Goal: Information Seeking & Learning: Learn about a topic

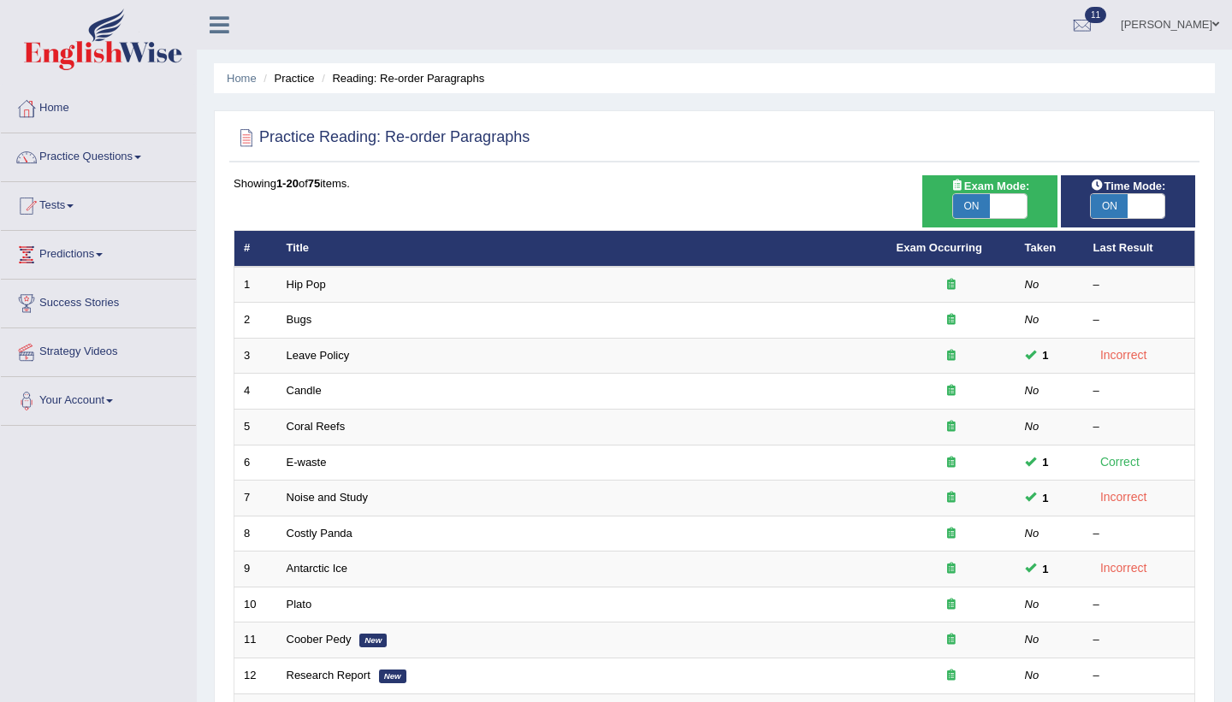
click at [221, 613] on div "Practice Reading: Re-order Paragraphs Time Mode: ON OFF Exam Mode: ON OFF Showi…" at bounding box center [714, 593] width 1001 height 967
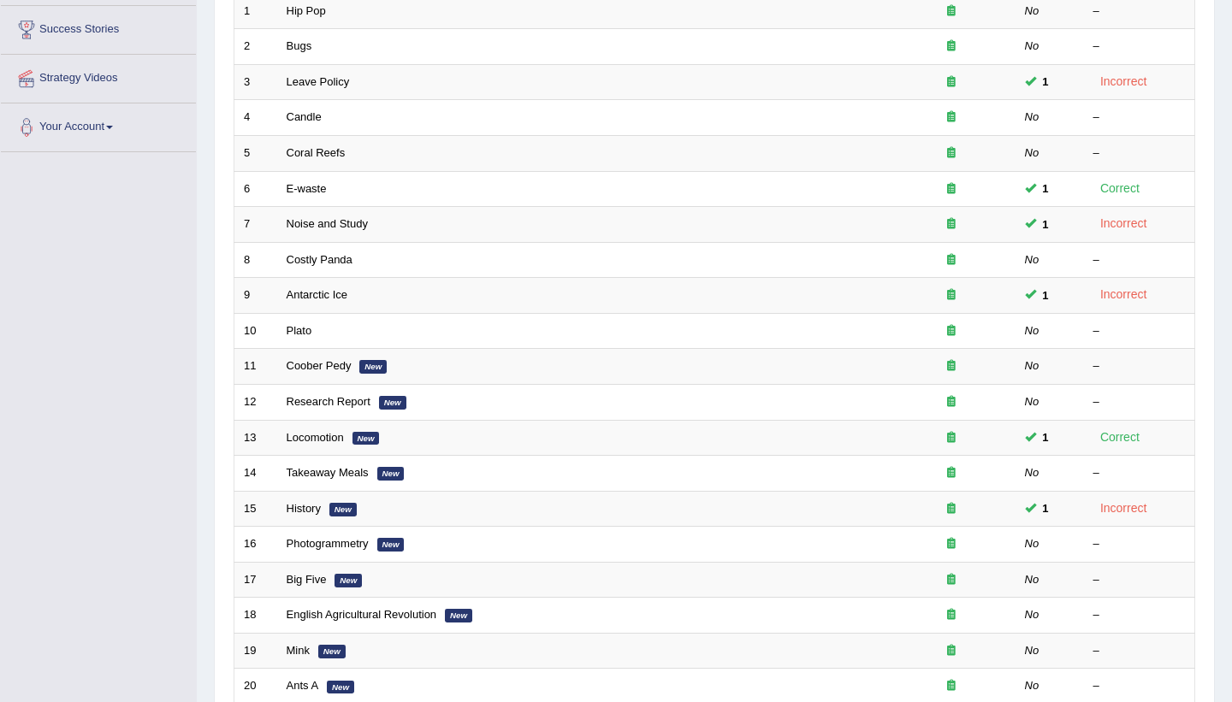
scroll to position [308, 0]
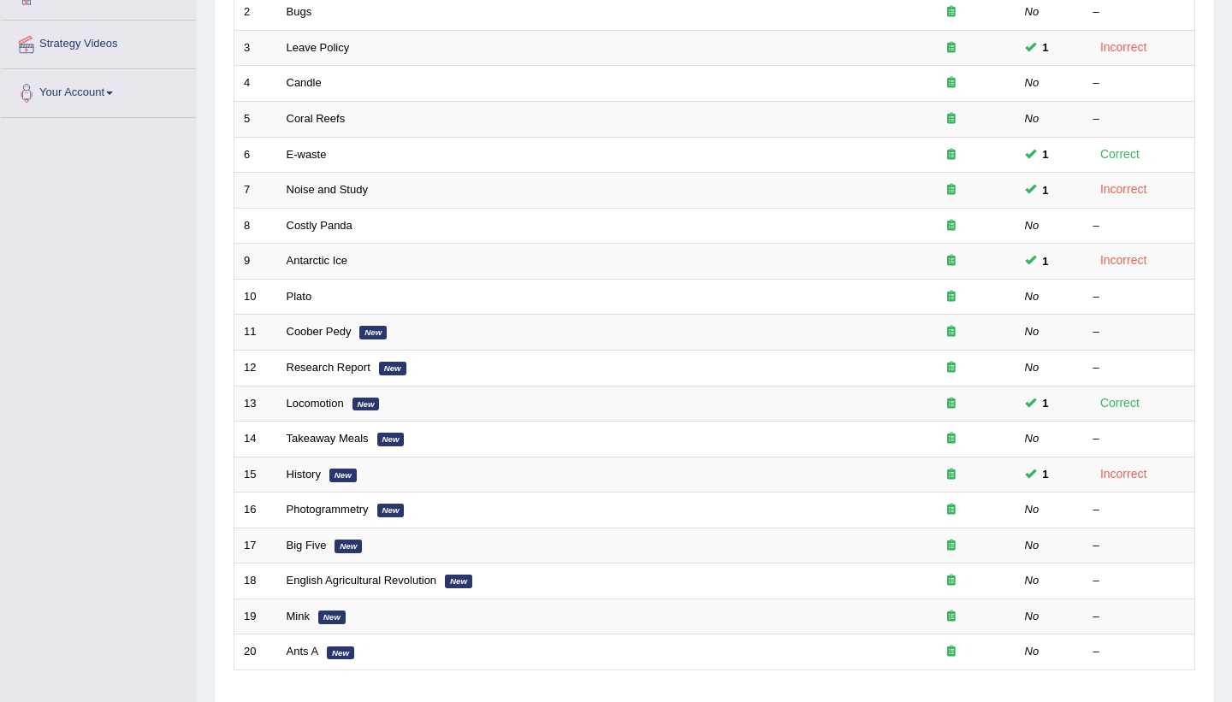
click at [221, 613] on div "Practice Reading: Re-order Paragraphs Time Mode: ON OFF Exam Mode: ON OFF Showi…" at bounding box center [714, 285] width 1001 height 967
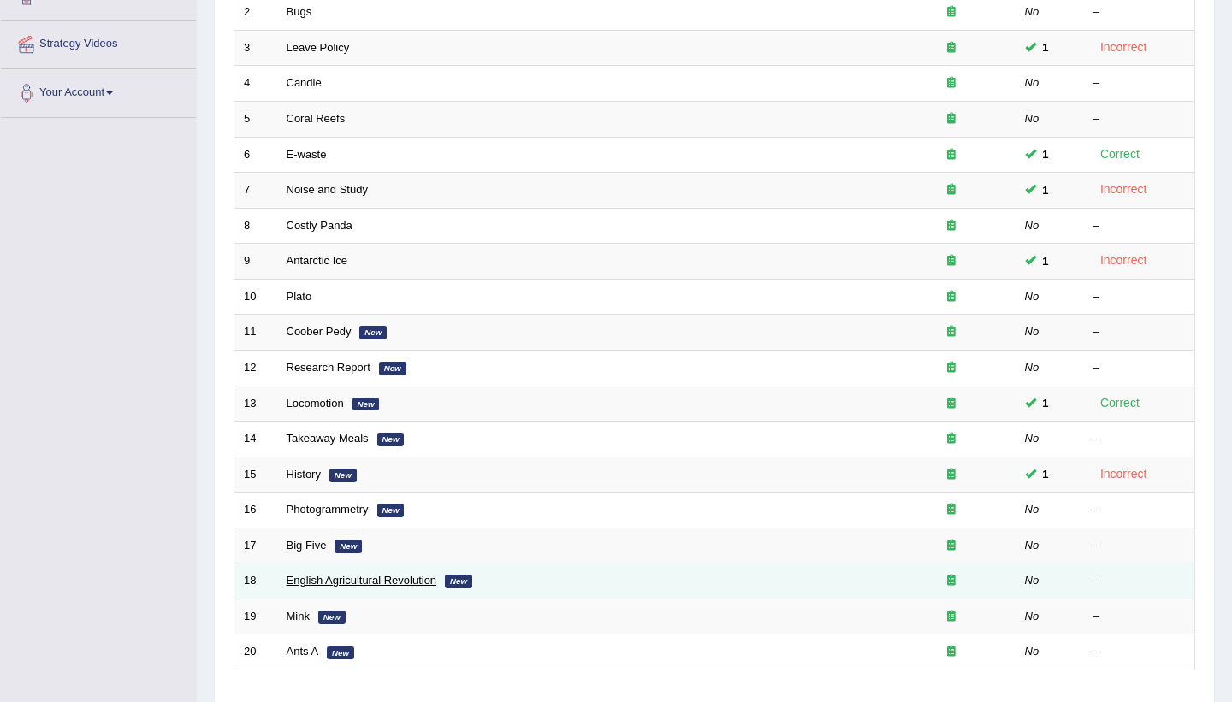
click at [387, 584] on link "English Agricultural Revolution" at bounding box center [362, 580] width 151 height 13
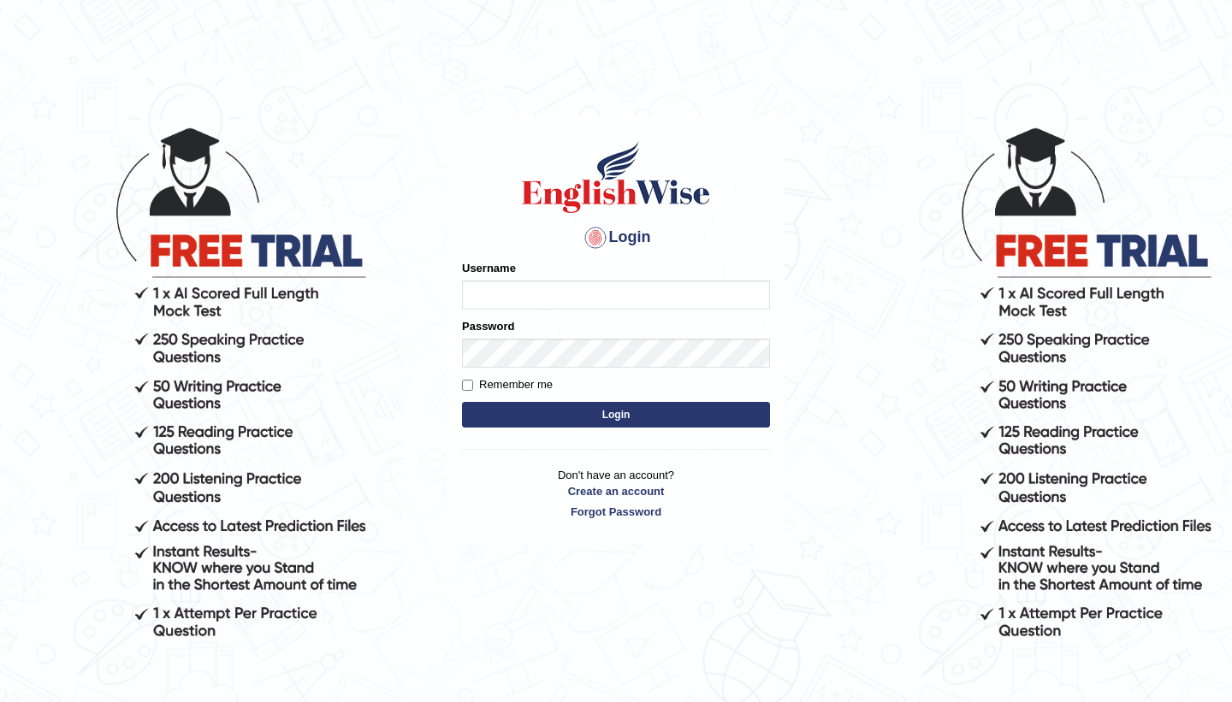
type input "[PERSON_NAME]"
click at [577, 420] on button "Login" at bounding box center [616, 415] width 308 height 26
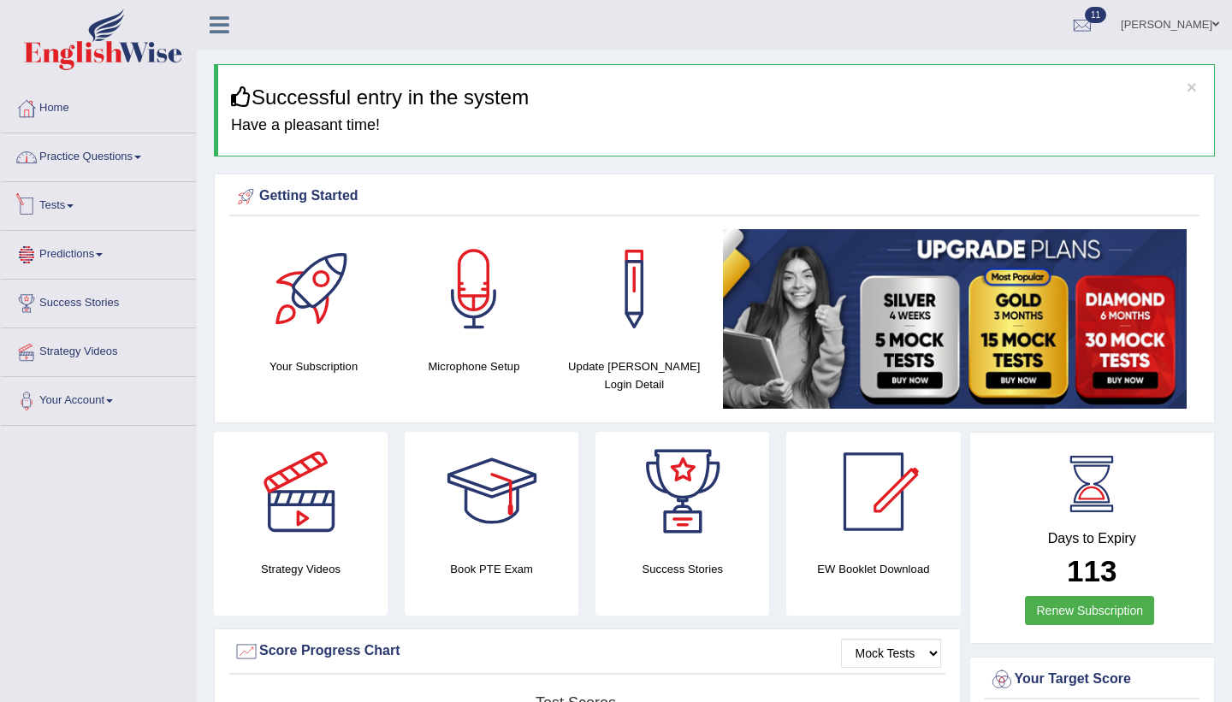
click at [141, 157] on span at bounding box center [137, 157] width 7 height 3
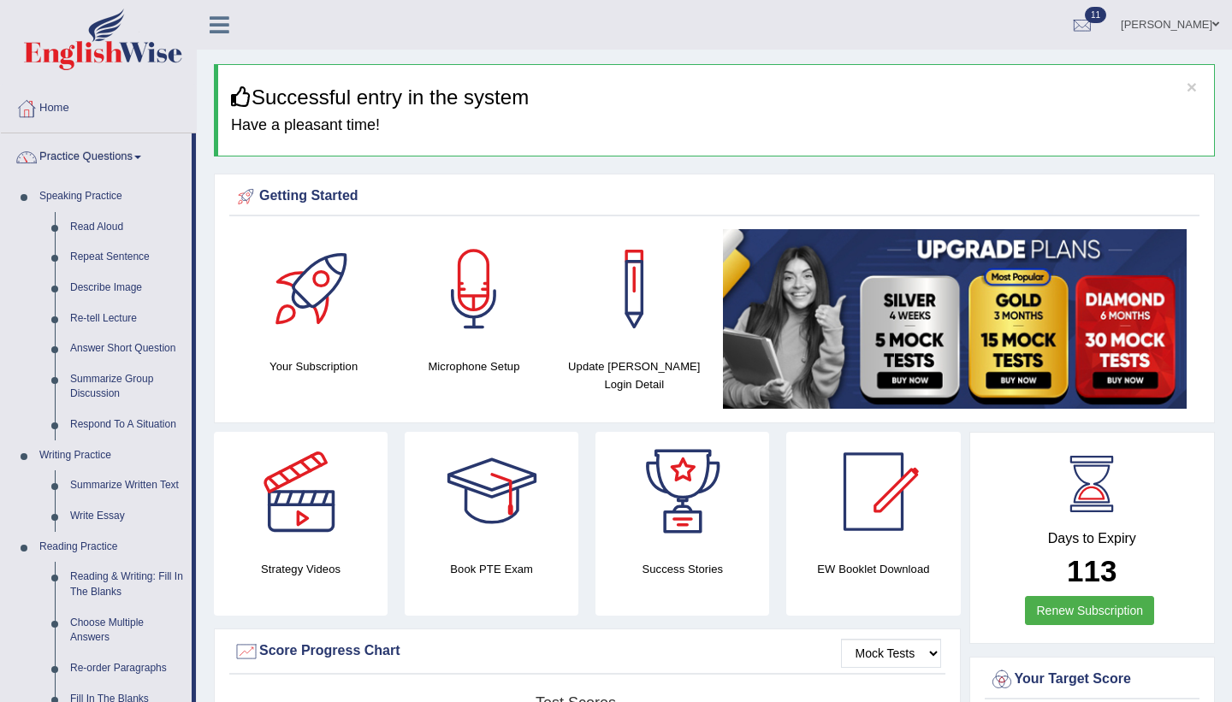
drag, startPoint x: 196, startPoint y: 611, endPoint x: 204, endPoint y: 629, distance: 19.5
click at [133, 579] on link "Reading & Writing: Fill In The Blanks" at bounding box center [126, 584] width 129 height 45
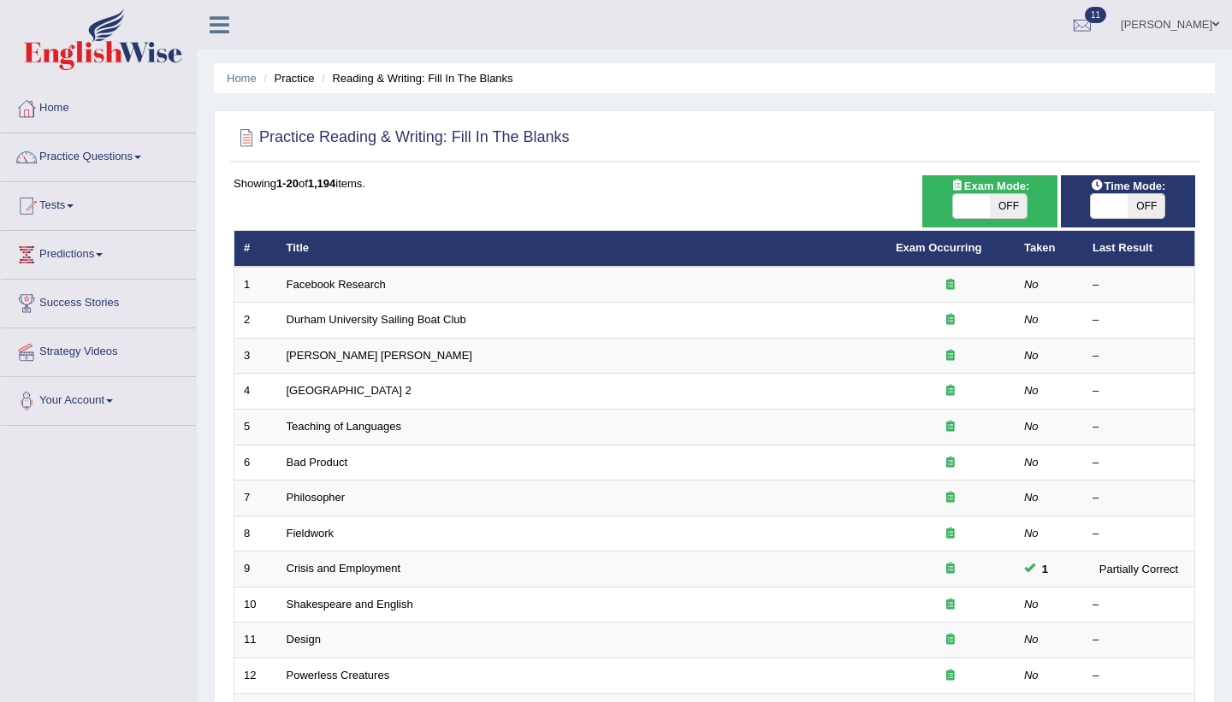
click at [464, 197] on div "Showing 1-20 of 1,194 items. # Title Exam Occurring Taken Last Result 1 Faceboo…" at bounding box center [714, 618] width 961 height 887
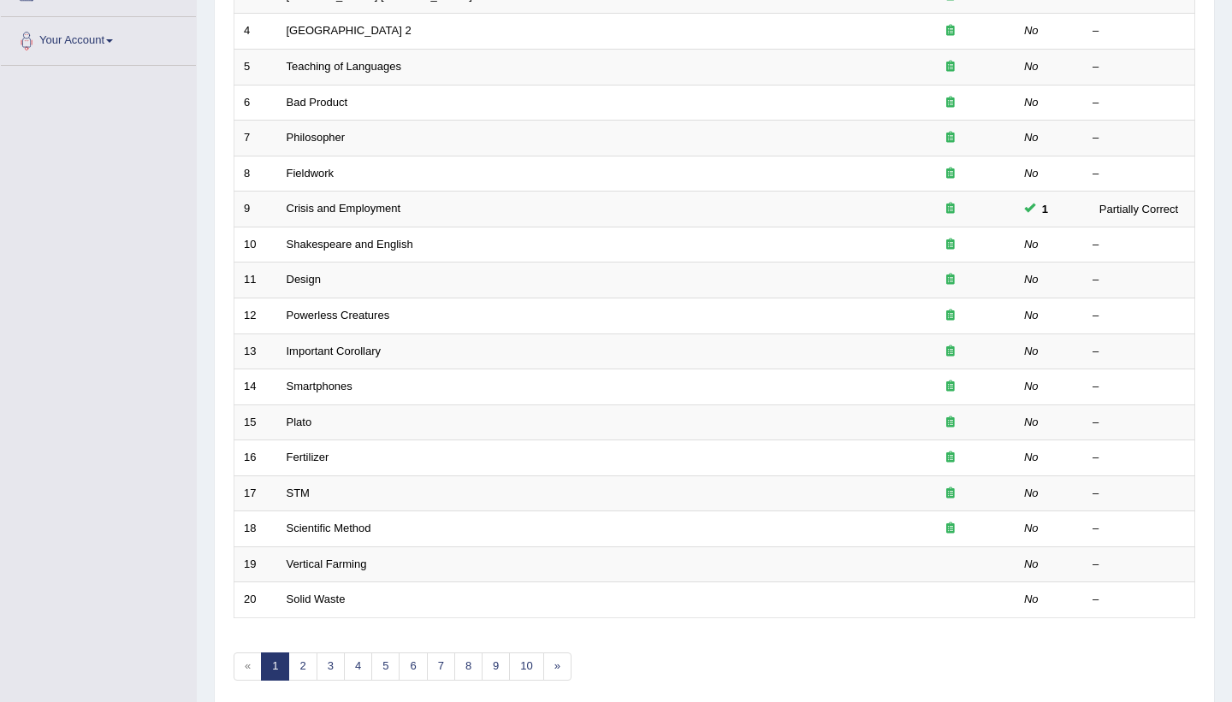
scroll to position [376, 0]
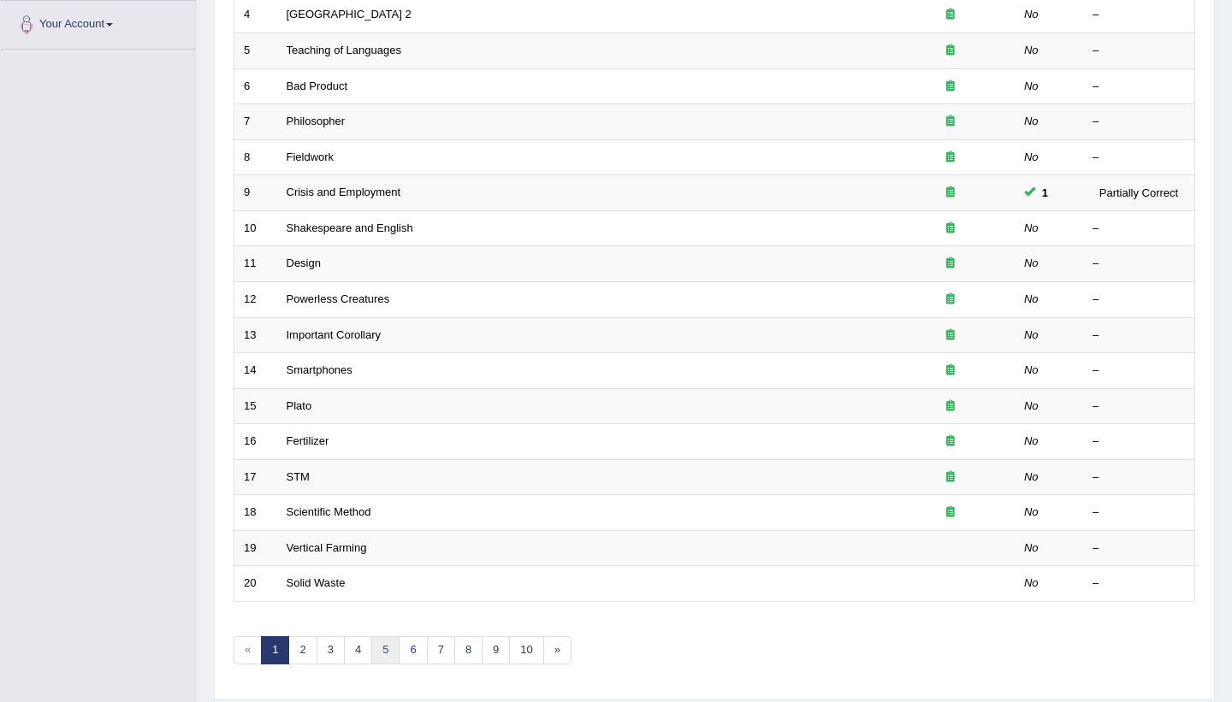
click at [379, 650] on link "5" at bounding box center [385, 650] width 28 height 28
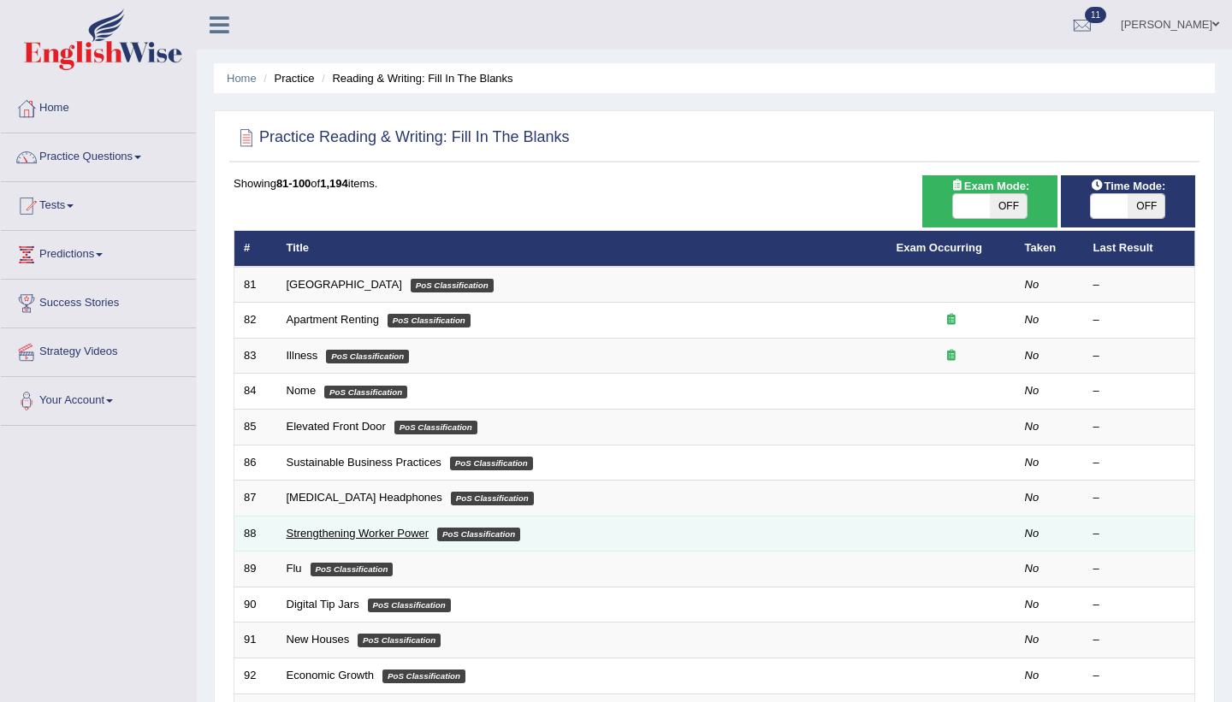
click at [364, 534] on link "Strengthening Worker Power" at bounding box center [358, 533] width 143 height 13
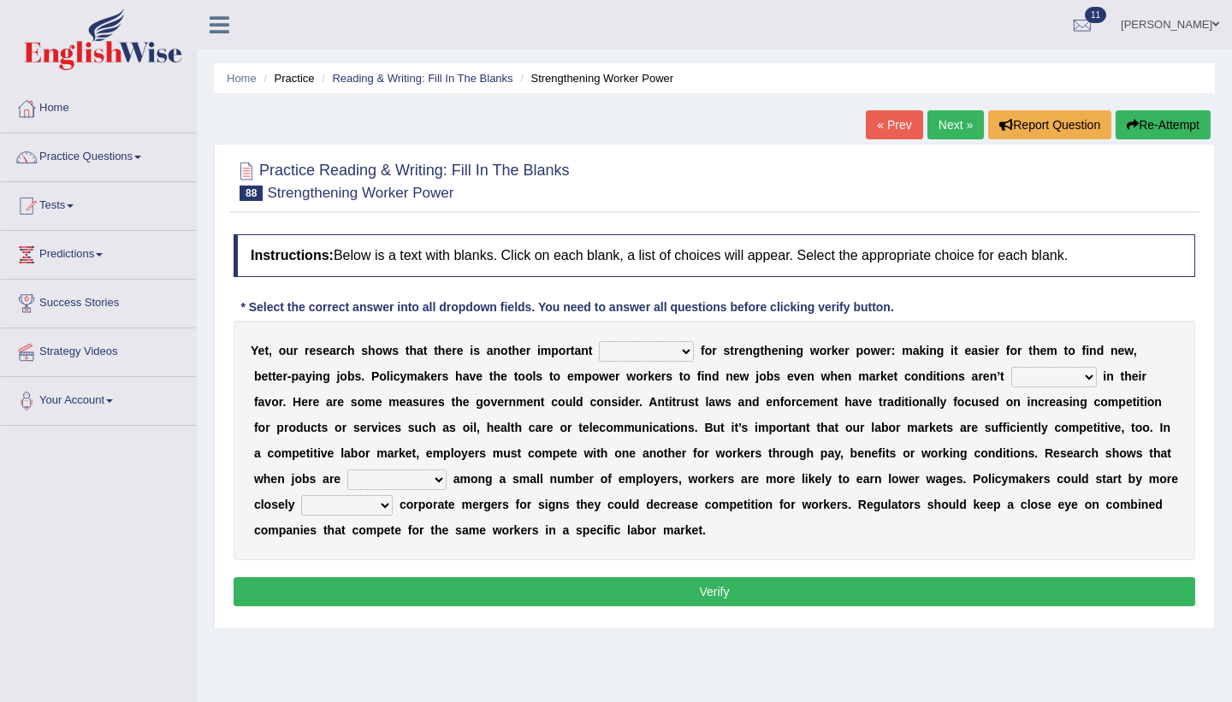
click at [631, 351] on select "avail engagement avenue annual" at bounding box center [646, 351] width 95 height 21
click at [637, 347] on select "avail engagement avenue annual" at bounding box center [646, 351] width 95 height 21
select select "avail"
click at [1047, 362] on div "Y e t , o u r r e s e a r c h s h o w s t h a t t h e r e i s a n o t h e r i m…" at bounding box center [714, 441] width 961 height 240
click at [1044, 373] on select "profitable titchy temperate tilted" at bounding box center [1054, 377] width 86 height 21
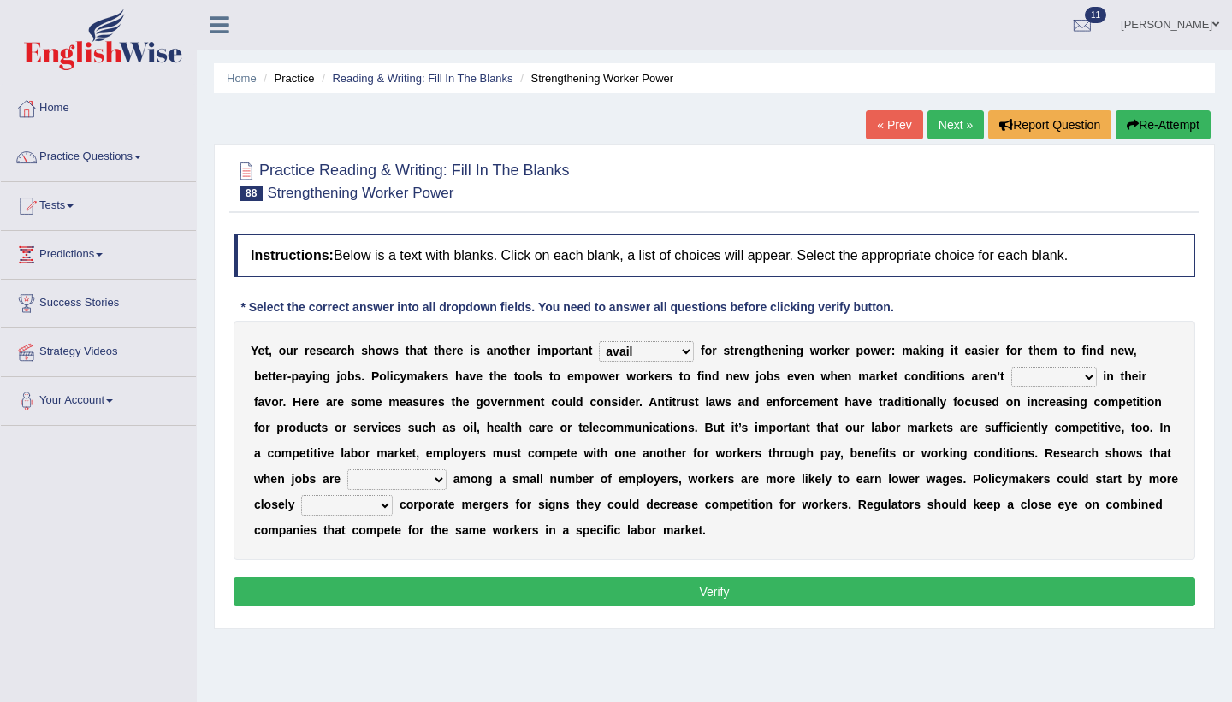
select select "profitable"
click at [400, 490] on select "constrained tremendous concentric concentrated" at bounding box center [396, 480] width 99 height 21
select select "concentrated"
click at [393, 510] on select "scrutinizing originating scripting emulating" at bounding box center [347, 505] width 92 height 21
select select "scrutinizing"
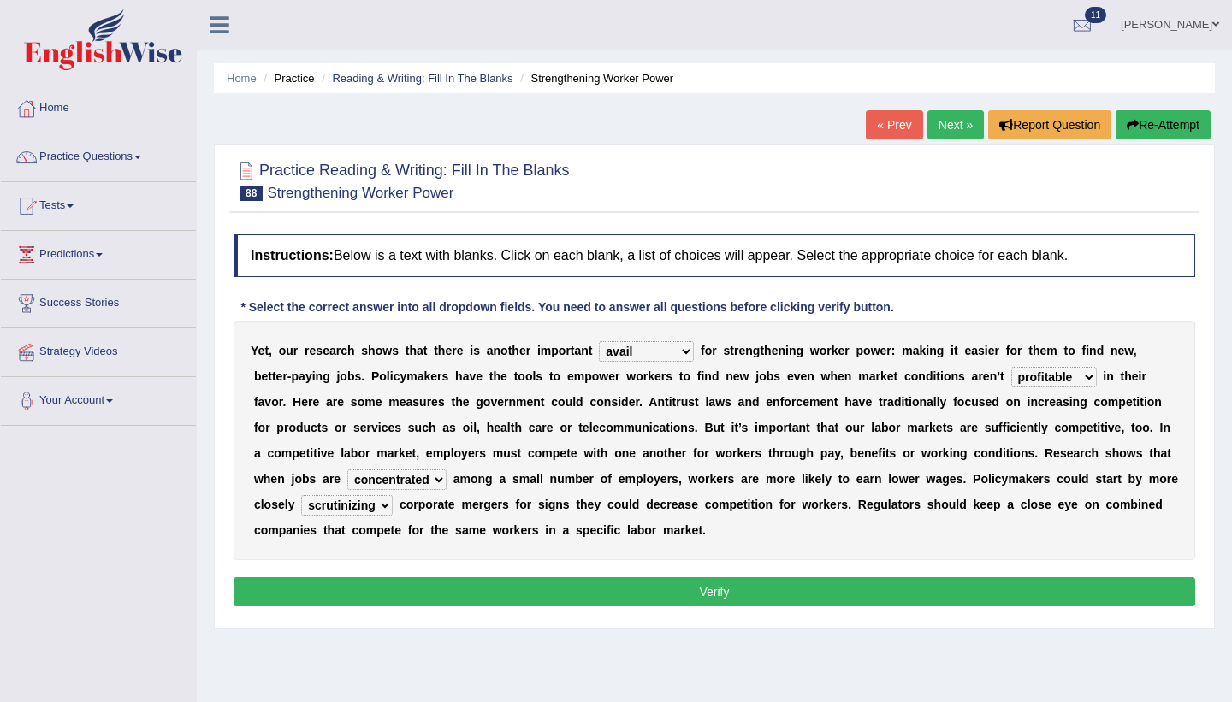
click at [481, 596] on button "Verify" at bounding box center [714, 591] width 961 height 29
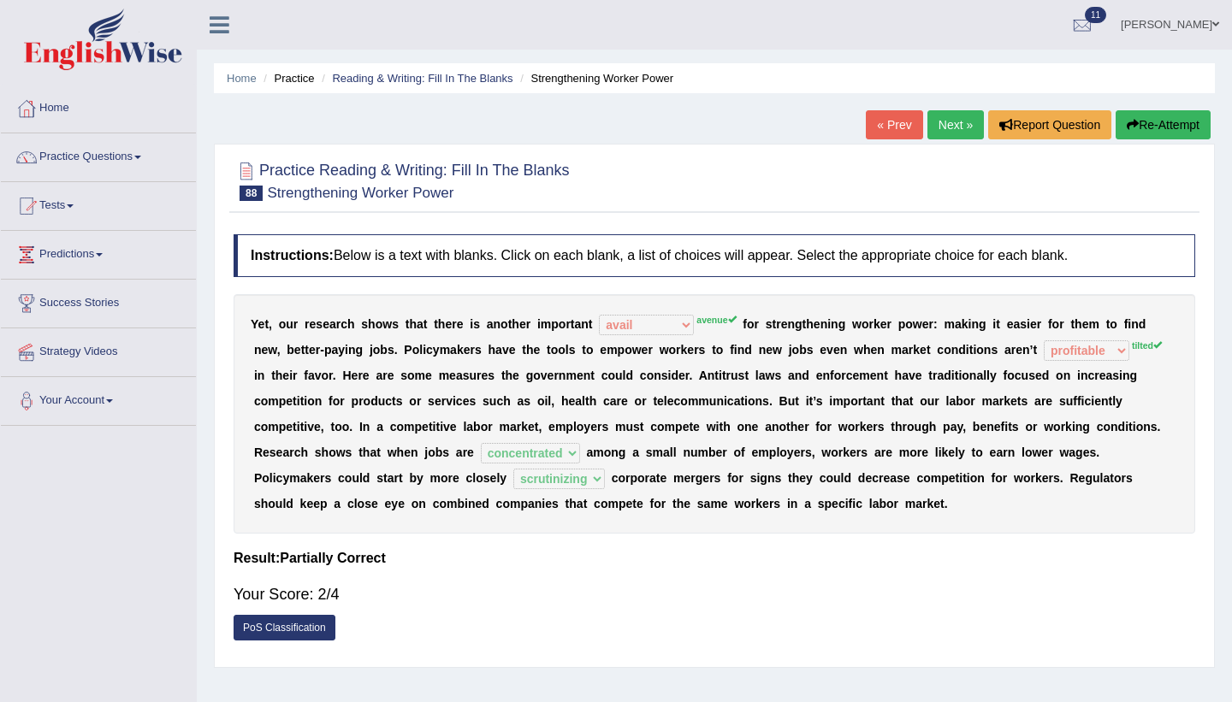
click at [482, 571] on div "Instructions: Below is a text with blanks. Click on each blank, a list of choic…" at bounding box center [714, 442] width 970 height 433
click at [293, 74] on li "Practice" at bounding box center [286, 78] width 55 height 16
click at [114, 174] on link "Practice Questions" at bounding box center [98, 154] width 195 height 43
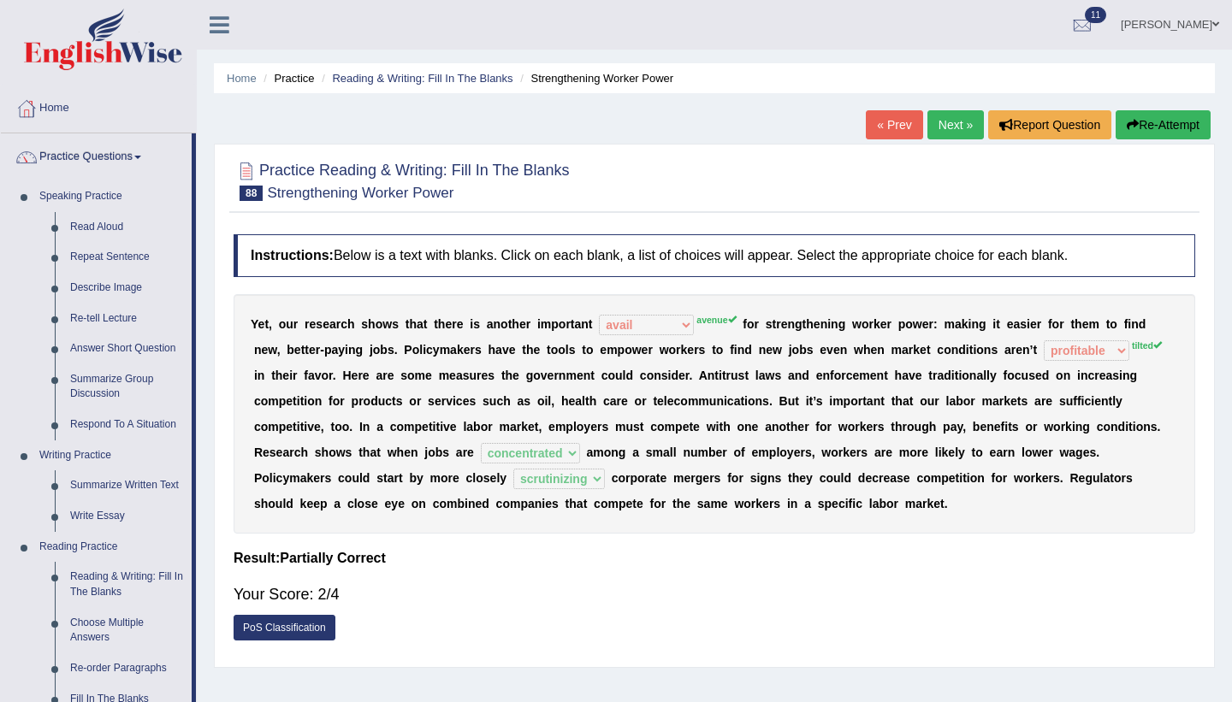
drag, startPoint x: 197, startPoint y: 447, endPoint x: 204, endPoint y: 509, distance: 62.1
click at [200, 506] on div "Home Practice Reading & Writing: Fill In The Blanks Strengthening Worker Power …" at bounding box center [714, 427] width 1035 height 855
click at [195, 518] on li "Practice Questions Speaking Practice Read Aloud Repeat Sentence Describe Image …" at bounding box center [98, 614] width 195 height 962
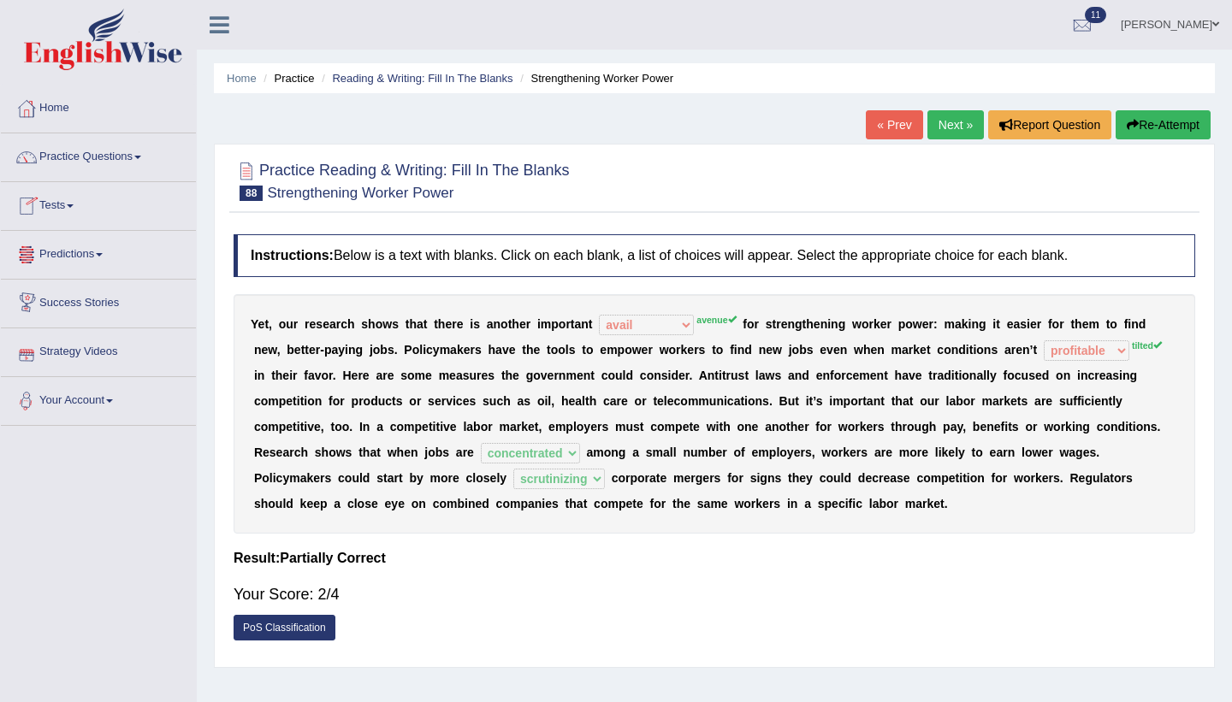
click at [87, 215] on link "Tests" at bounding box center [98, 203] width 195 height 43
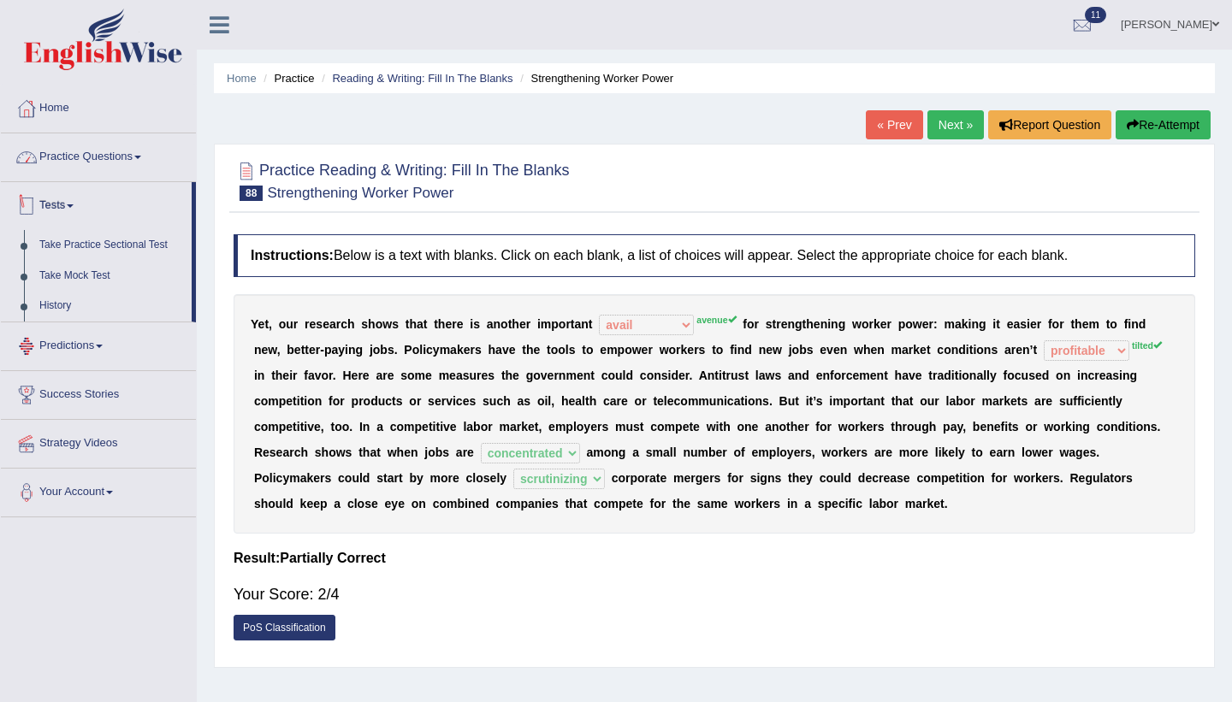
click at [100, 175] on link "Practice Questions" at bounding box center [98, 154] width 195 height 43
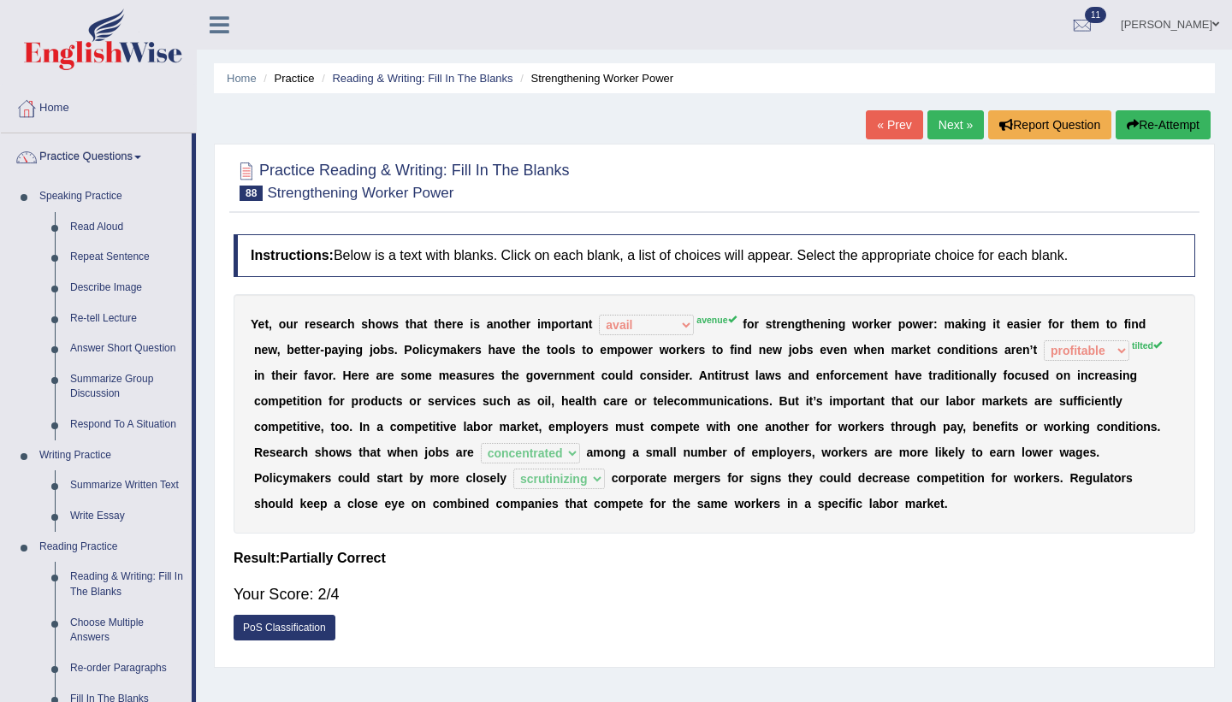
click at [195, 435] on li "Practice Questions Speaking Practice Read Aloud Repeat Sentence Describe Image …" at bounding box center [98, 614] width 195 height 962
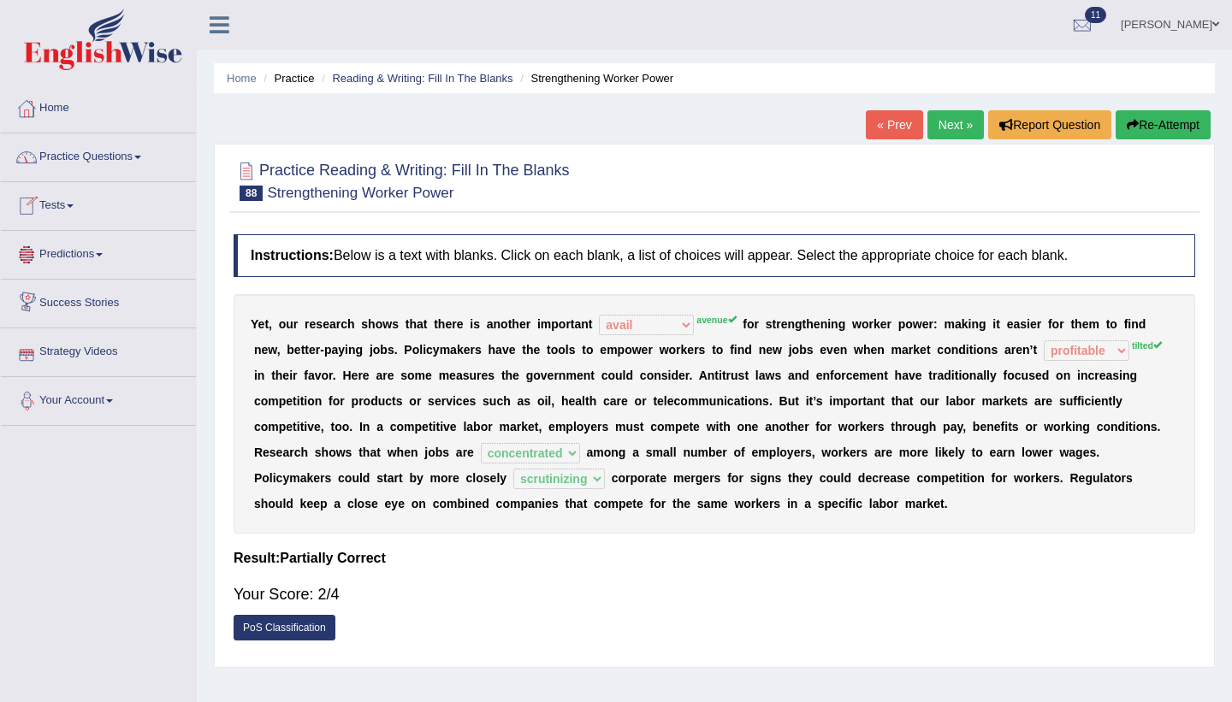
click at [122, 164] on link "Practice Questions" at bounding box center [98, 154] width 195 height 43
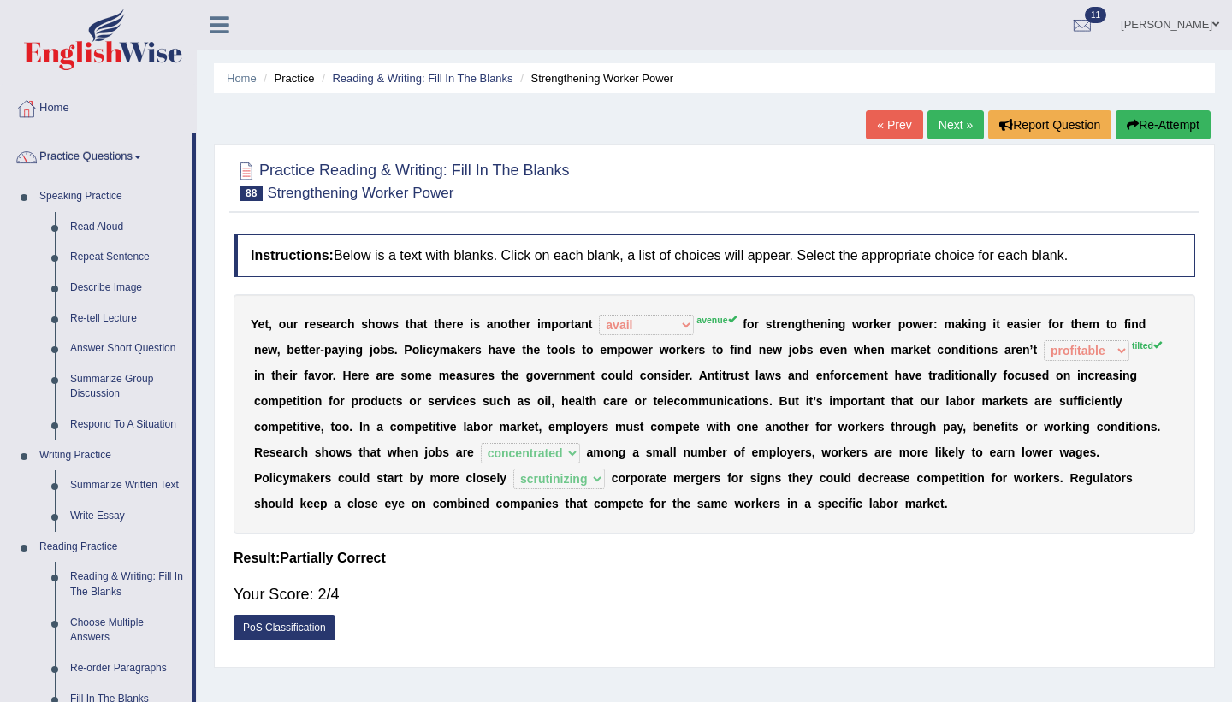
drag, startPoint x: 197, startPoint y: 304, endPoint x: 193, endPoint y: 393, distance: 89.9
click at [193, 393] on div "Toggle navigation Home Practice Questions Speaking Practice Read Aloud Repeat S…" at bounding box center [616, 445] width 1232 height 890
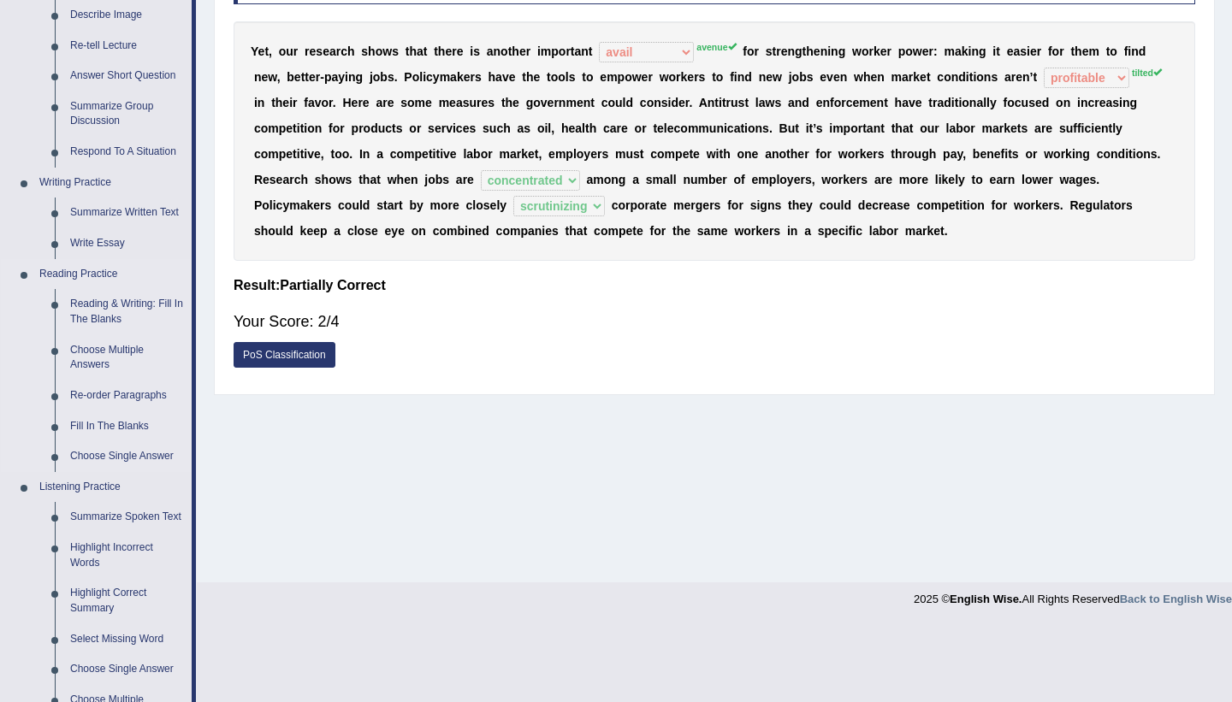
scroll to position [274, 0]
click at [150, 395] on link "Re-order Paragraphs" at bounding box center [126, 395] width 129 height 31
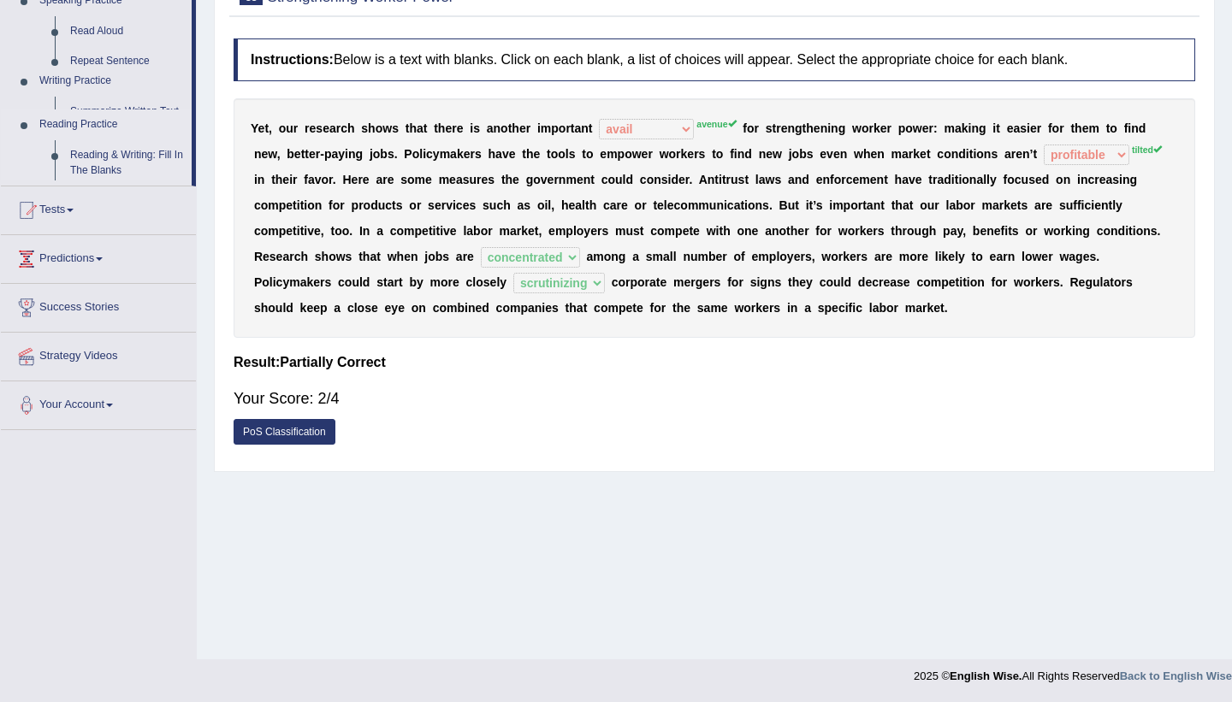
scroll to position [196, 0]
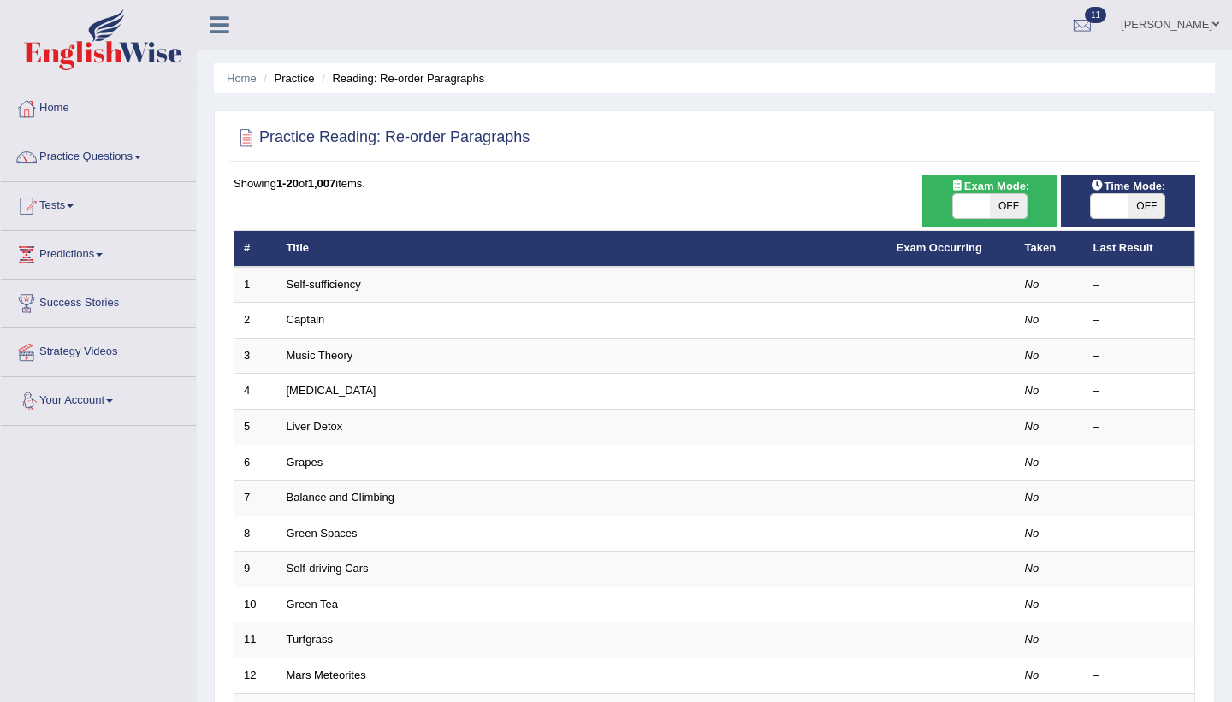
click at [690, 189] on div "Showing 1-20 of 1,007 items." at bounding box center [714, 183] width 961 height 16
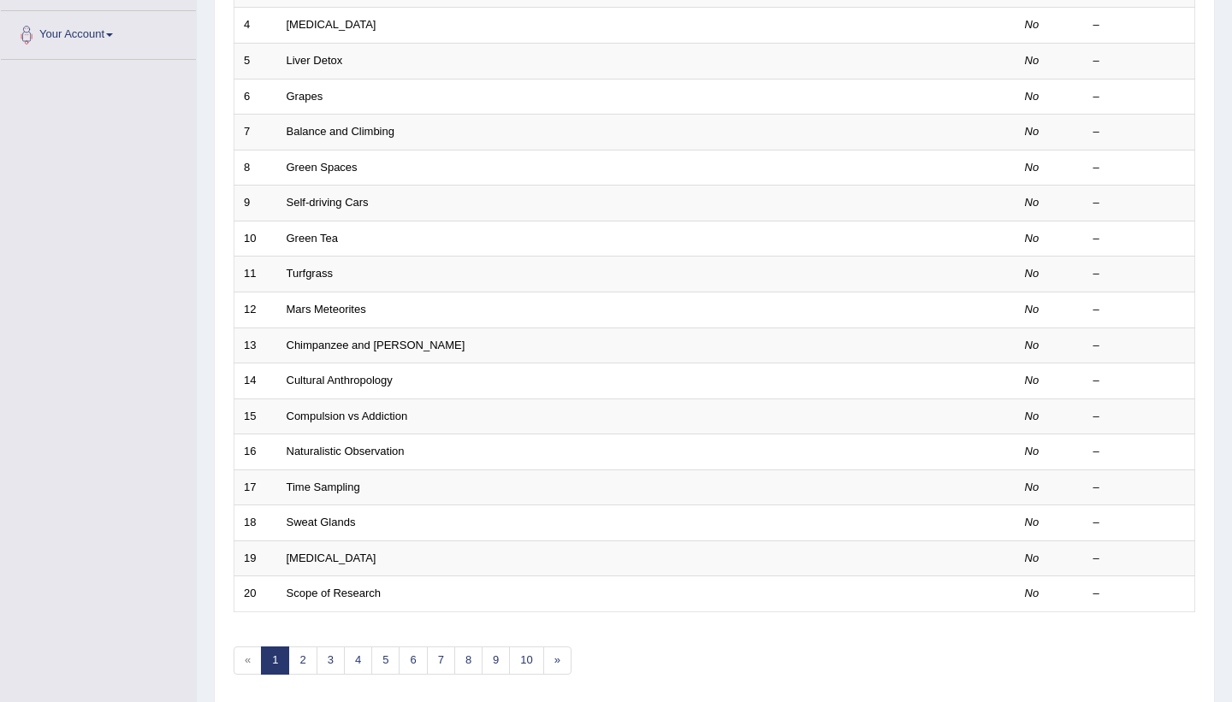
scroll to position [376, 0]
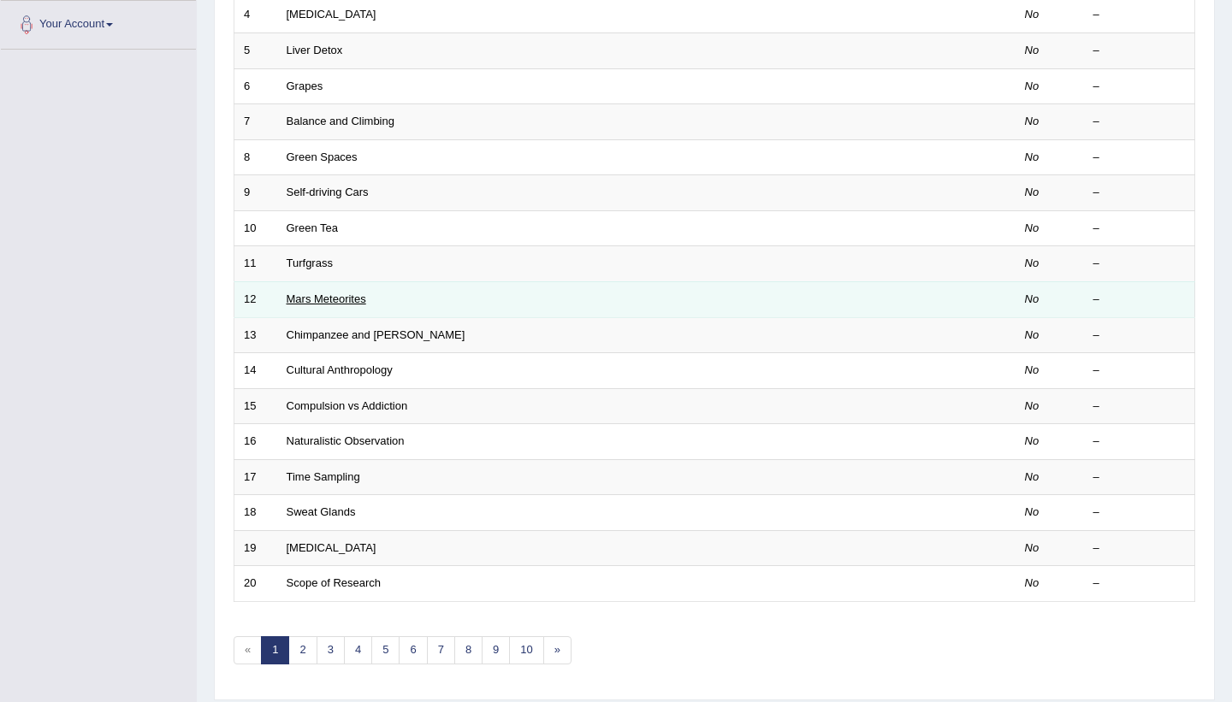
click at [327, 305] on link "Mars Meteorites" at bounding box center [327, 299] width 80 height 13
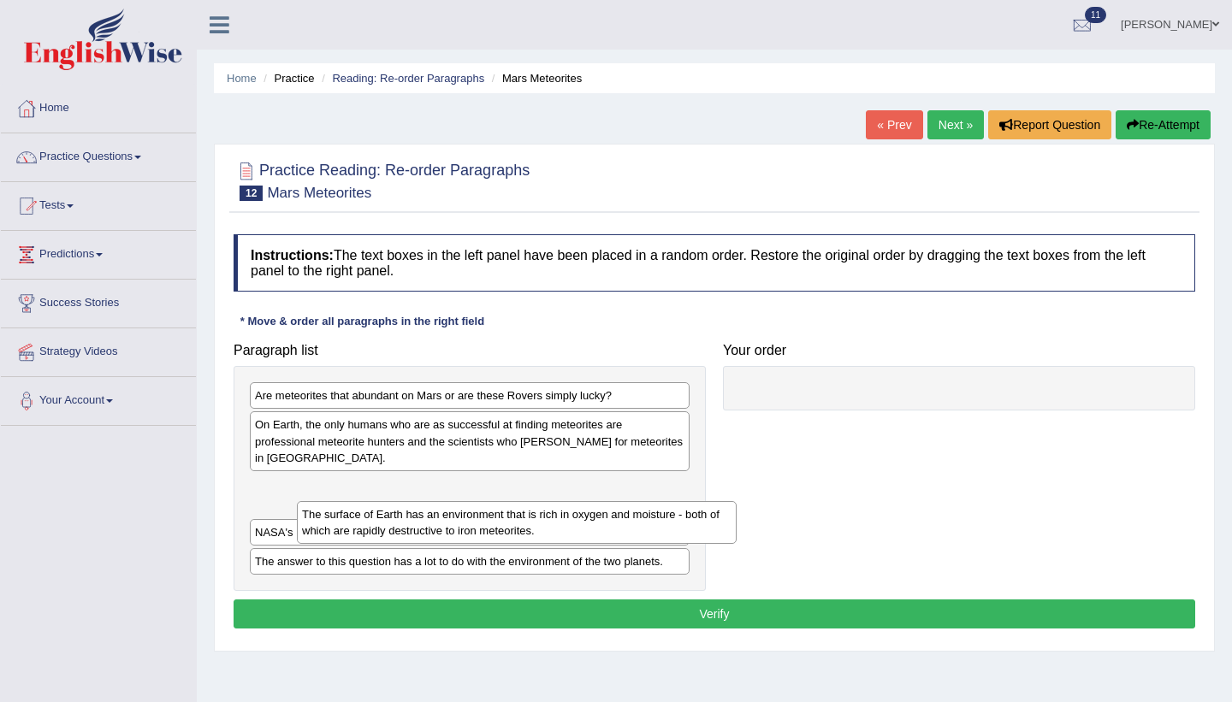
drag, startPoint x: 593, startPoint y: 563, endPoint x: 625, endPoint y: 530, distance: 46.0
click at [625, 530] on div "The surface of Earth has an environment that is rich in oxygen and moisture - b…" at bounding box center [517, 522] width 440 height 43
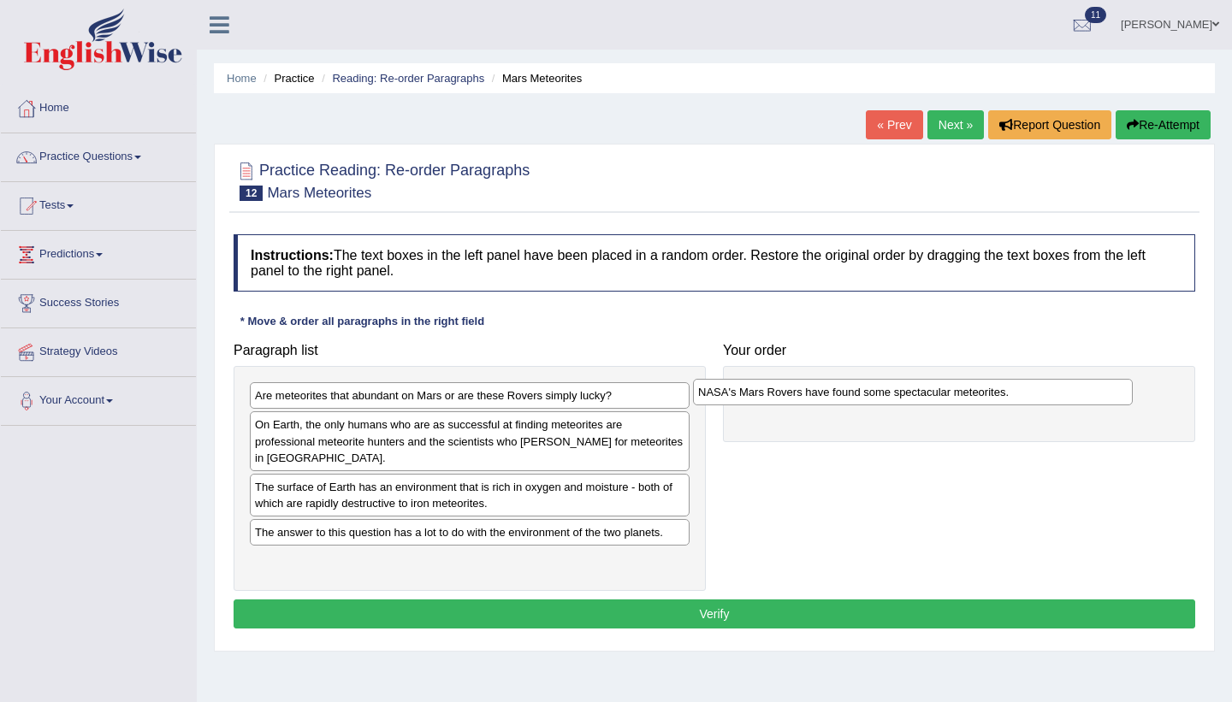
drag, startPoint x: 594, startPoint y: 534, endPoint x: 1041, endPoint y: 393, distance: 468.0
click at [1041, 393] on div "NASA's Mars Rovers have found some spectacular meteorites." at bounding box center [913, 392] width 440 height 27
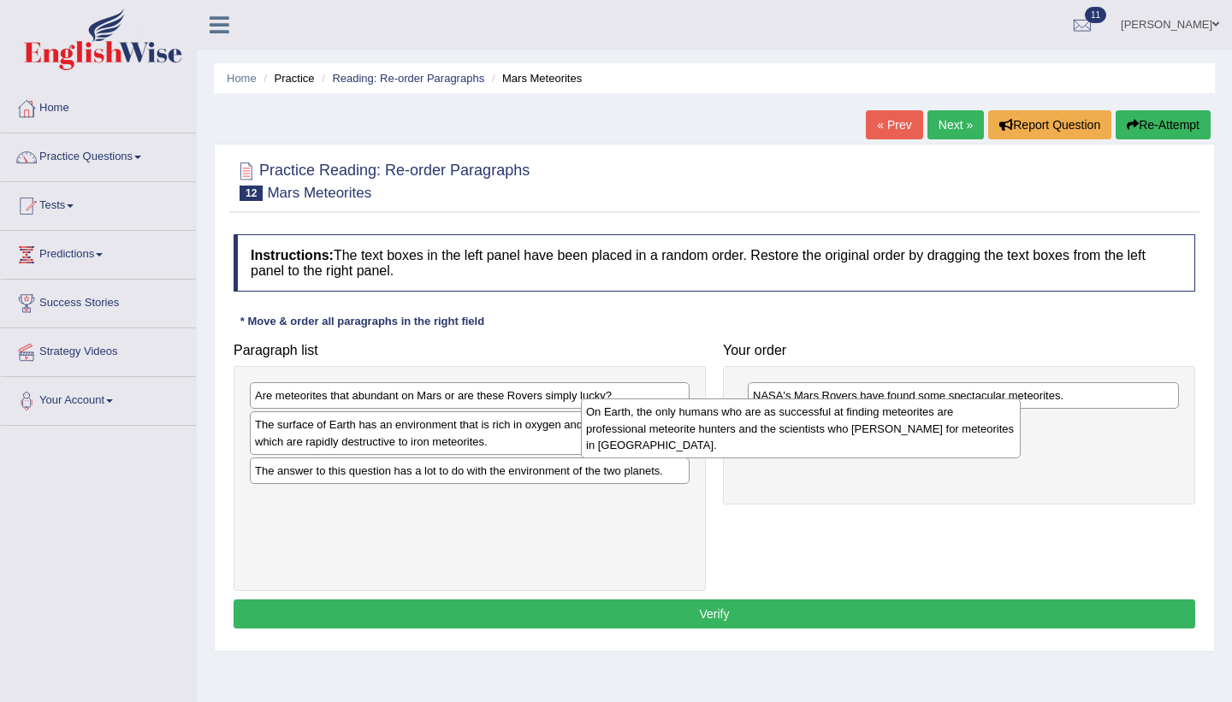
scroll to position [2, 0]
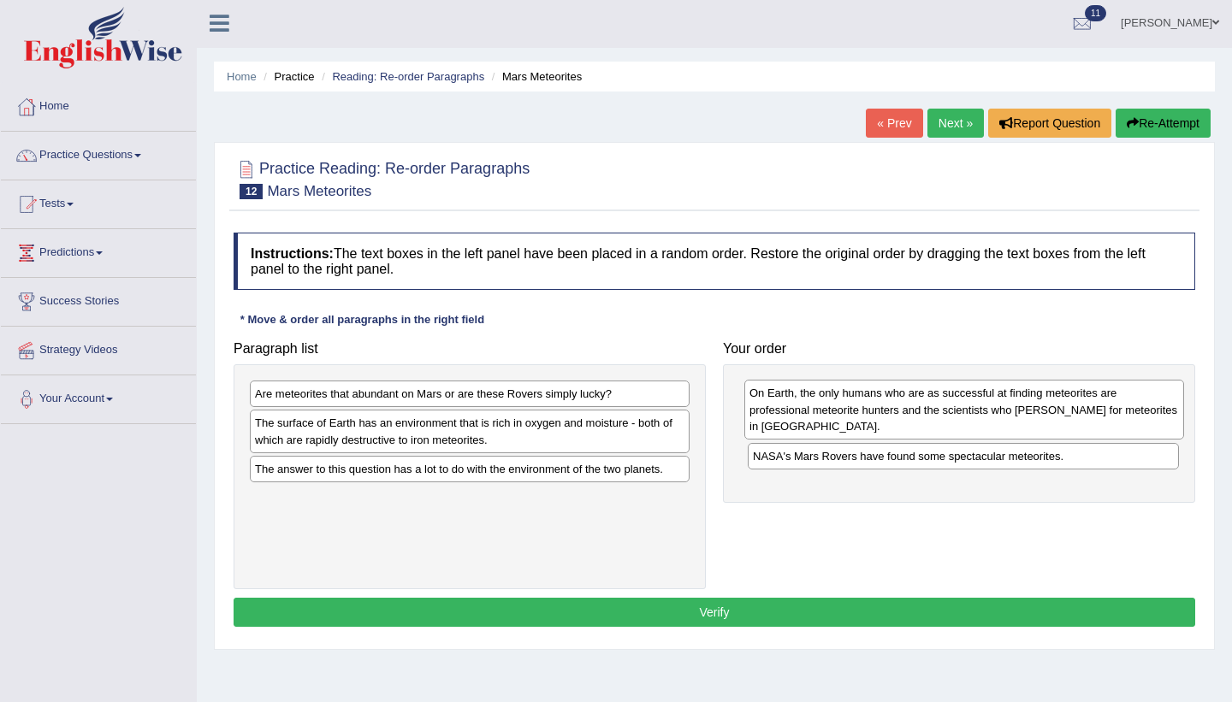
drag, startPoint x: 488, startPoint y: 444, endPoint x: 981, endPoint y: 413, distance: 494.5
click at [982, 413] on div "On Earth, the only humans who are as successful at finding meteorites are profe…" at bounding box center [964, 409] width 440 height 59
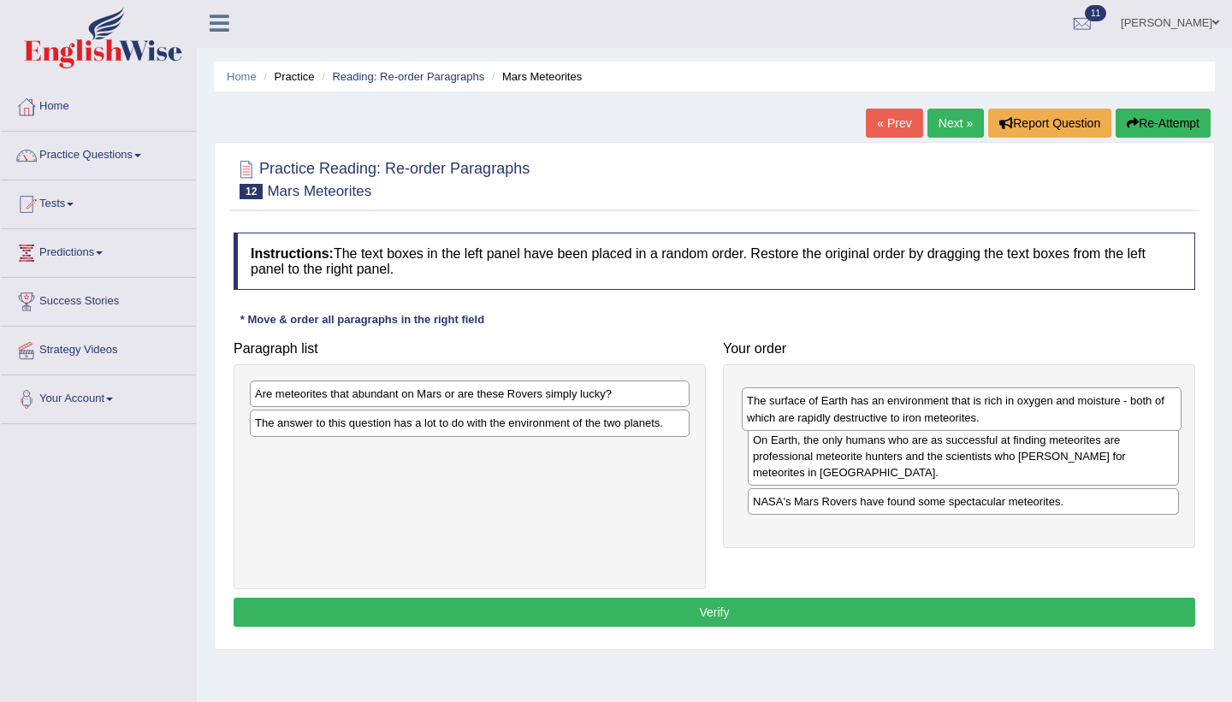
drag, startPoint x: 586, startPoint y: 434, endPoint x: 1078, endPoint y: 411, distance: 492.4
click at [1078, 411] on div "The surface of Earth has an environment that is rich in oxygen and moisture - b…" at bounding box center [962, 408] width 440 height 43
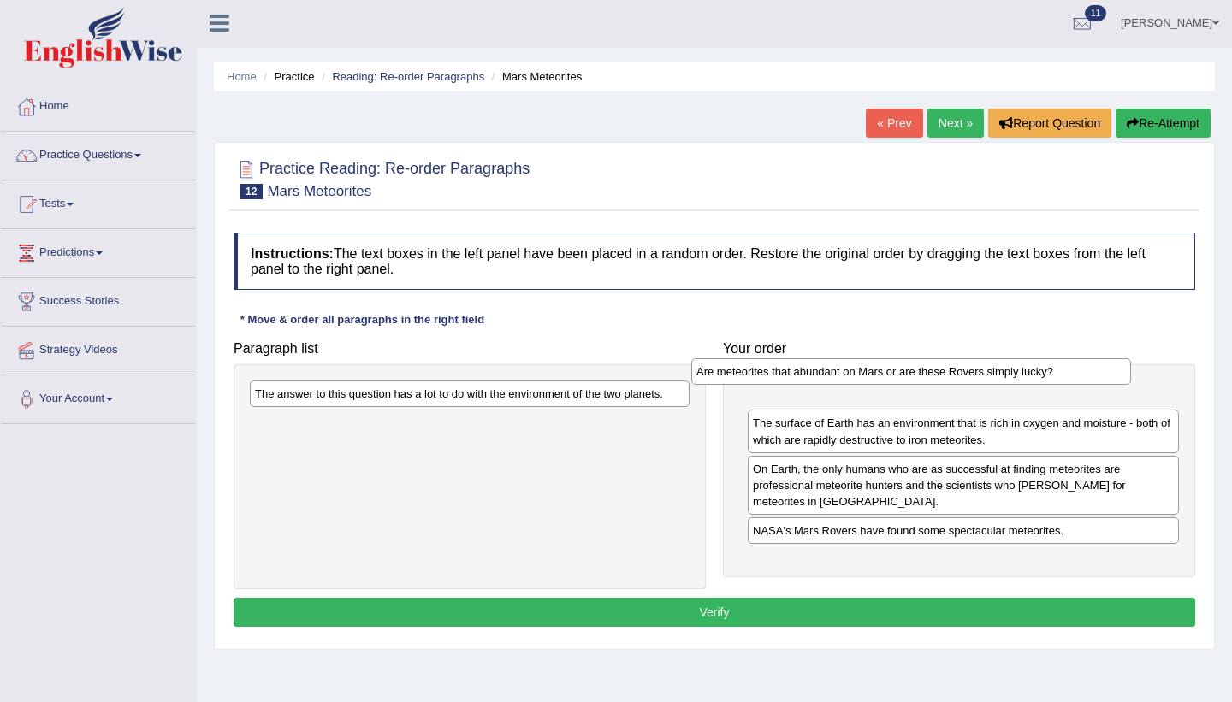
drag, startPoint x: 578, startPoint y: 397, endPoint x: 1020, endPoint y: 375, distance: 441.9
click at [1020, 375] on div "Are meteorites that abundant on Mars or are these Rovers simply lucky?" at bounding box center [911, 371] width 440 height 27
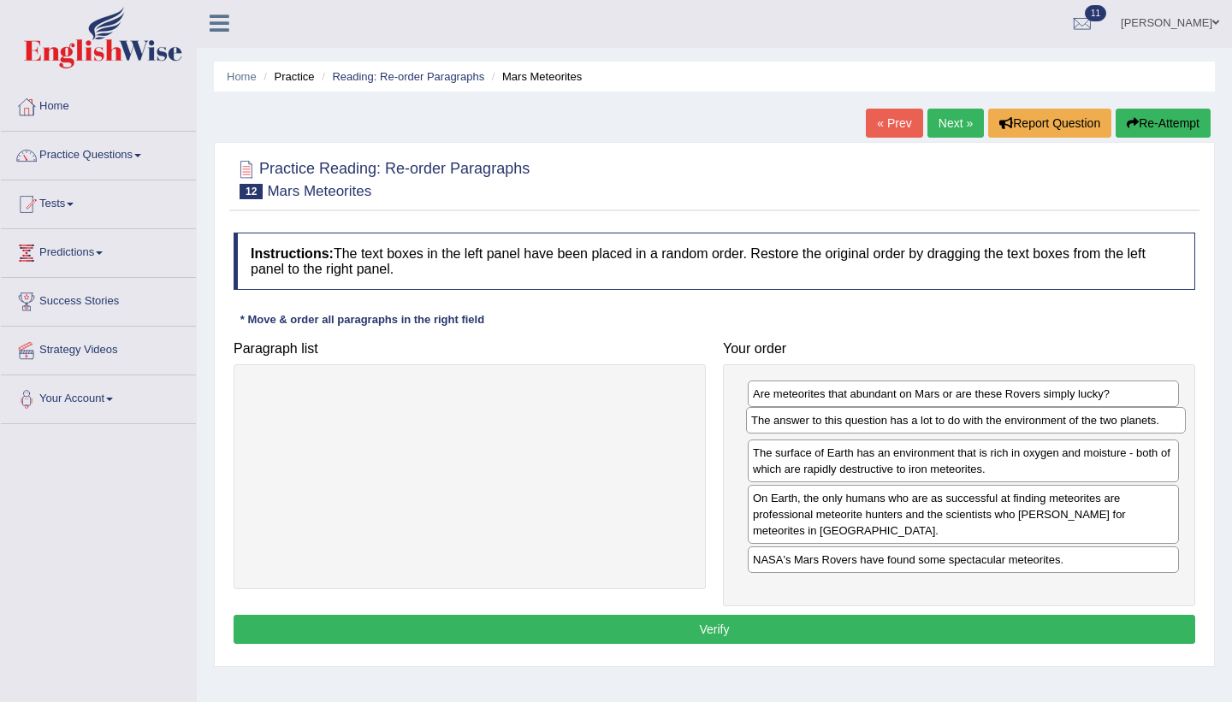
drag, startPoint x: 566, startPoint y: 393, endPoint x: 1062, endPoint y: 419, distance: 496.8
click at [1062, 419] on div "The answer to this question has a lot to do with the environment of the two pla…" at bounding box center [966, 420] width 440 height 27
click at [930, 622] on button "Verify" at bounding box center [714, 629] width 961 height 29
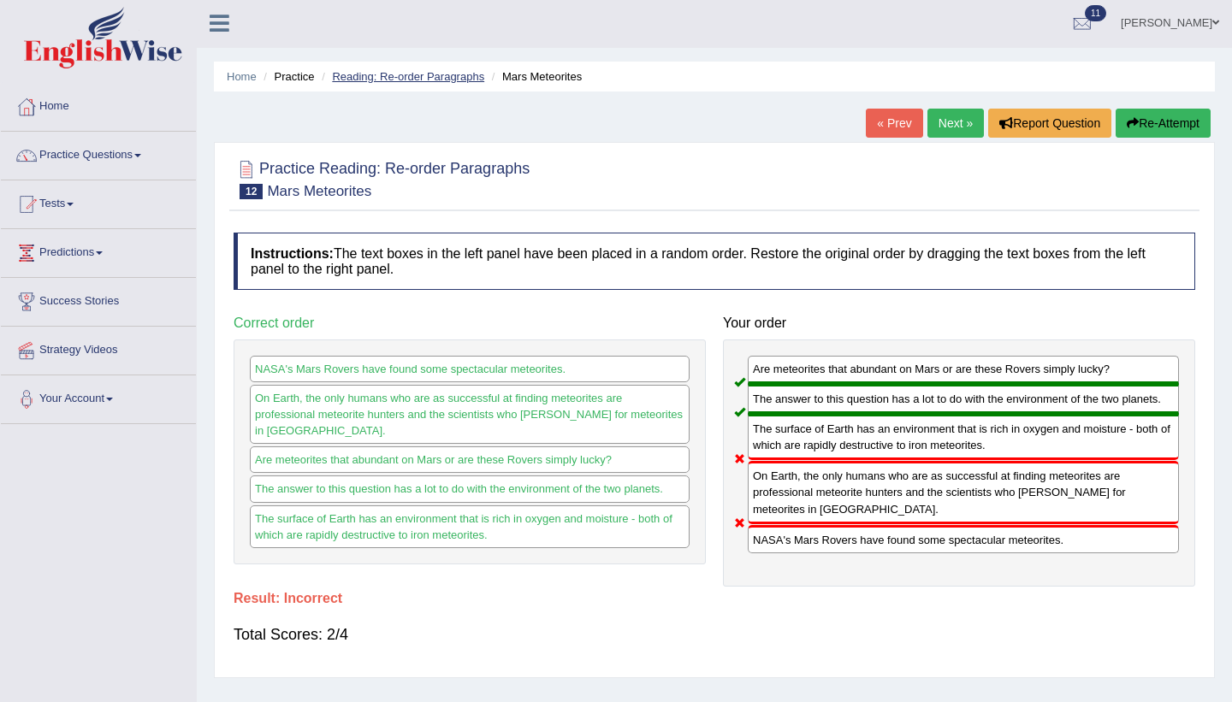
click at [429, 72] on link "Reading: Re-order Paragraphs" at bounding box center [408, 76] width 152 height 13
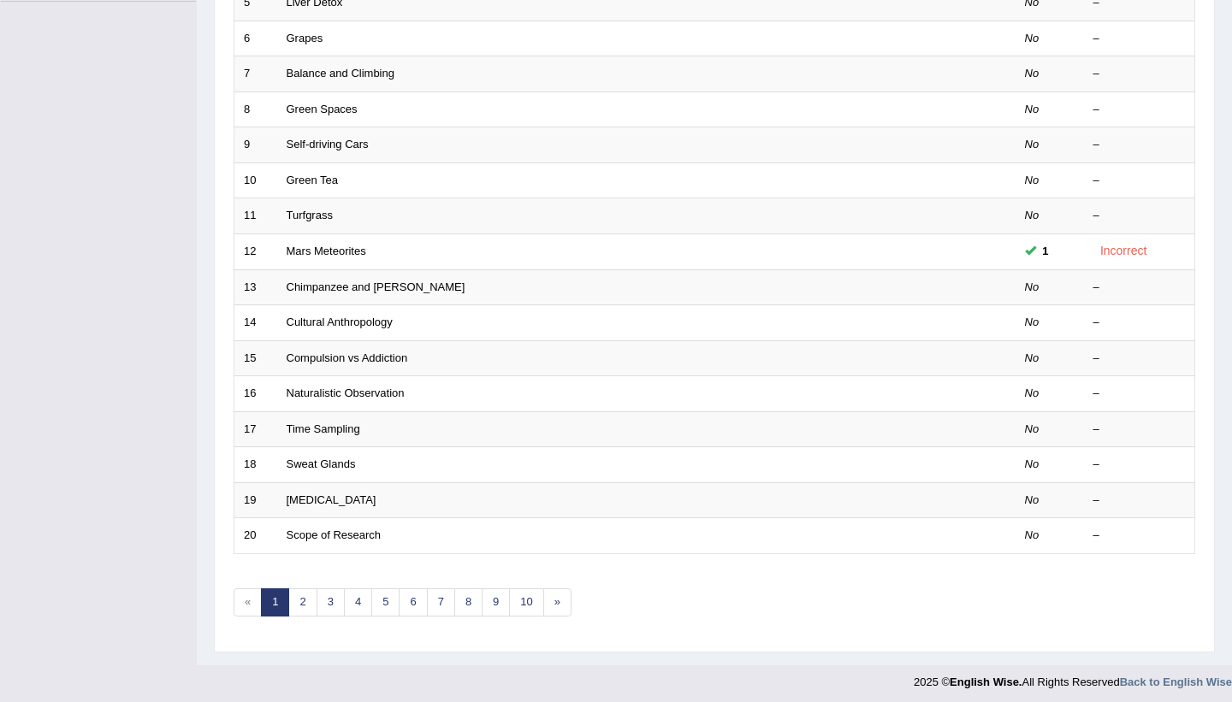
scroll to position [430, 0]
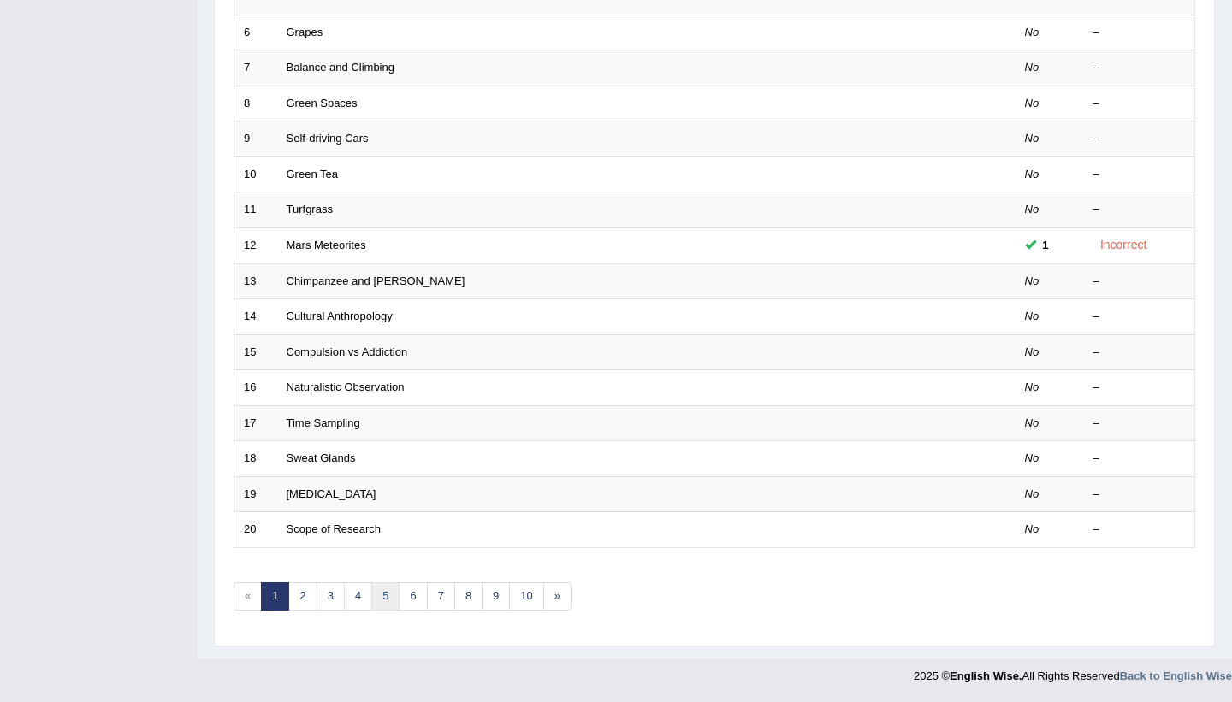
click at [385, 590] on link "5" at bounding box center [385, 597] width 28 height 28
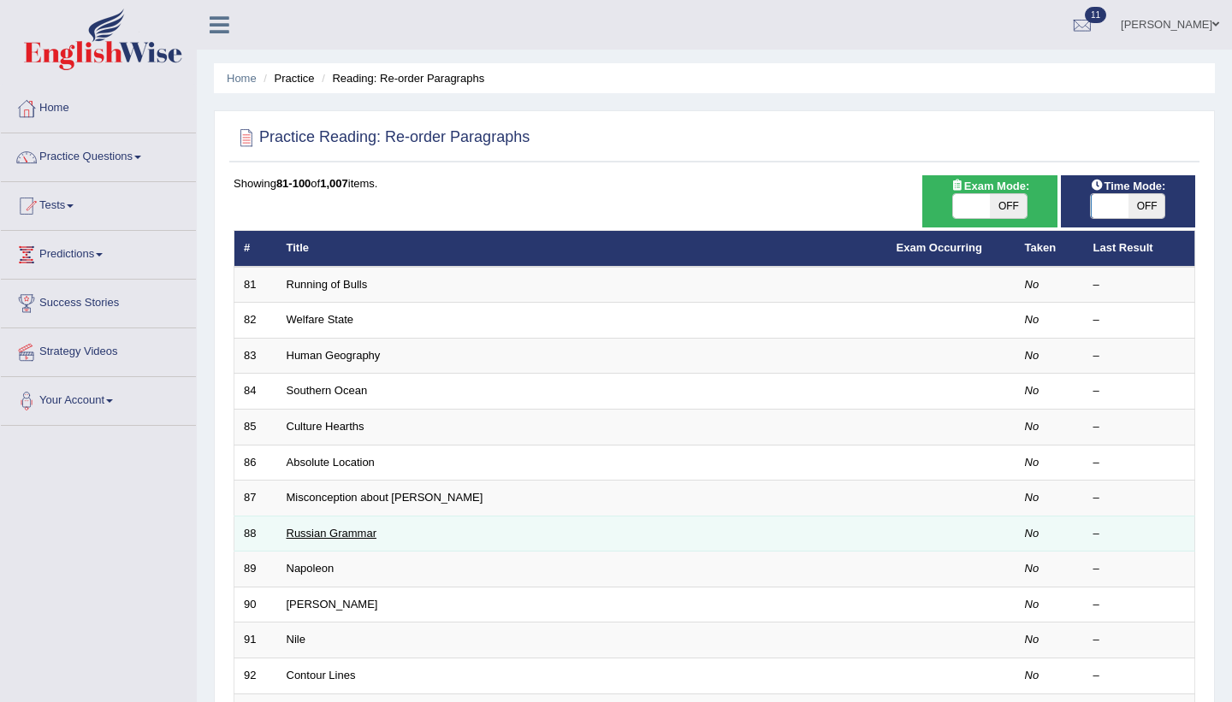
click at [342, 530] on link "Russian Grammar" at bounding box center [332, 533] width 90 height 13
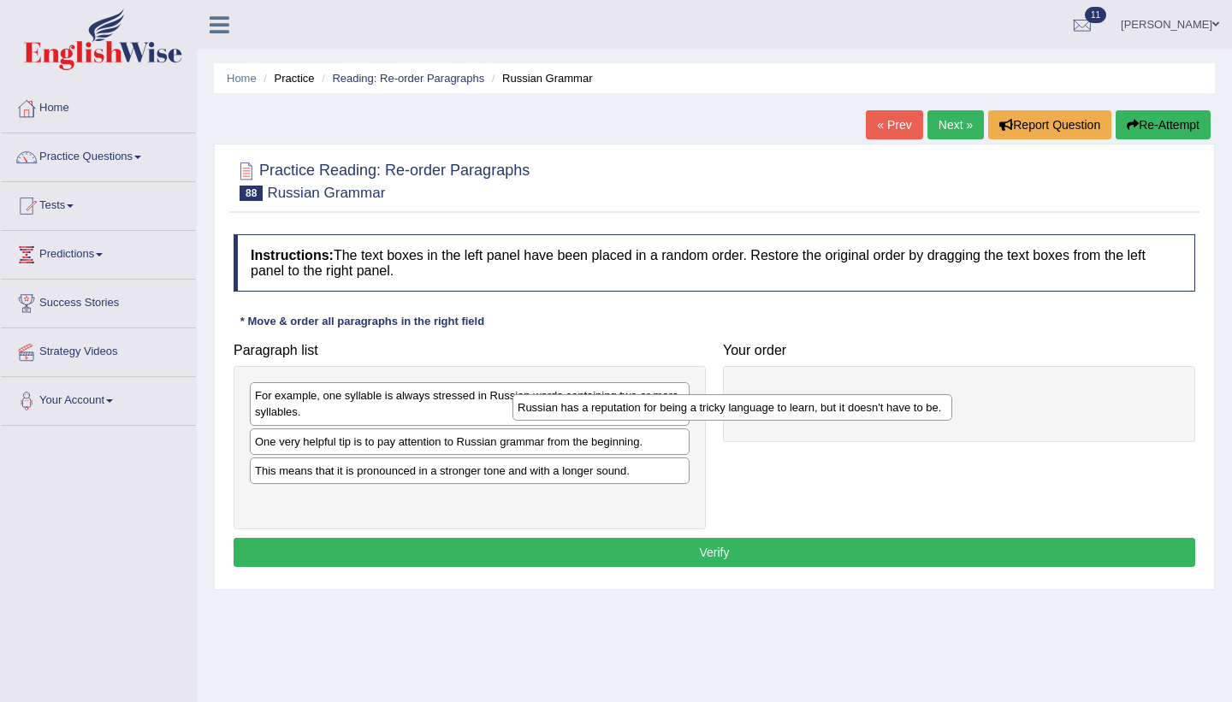
drag, startPoint x: 551, startPoint y: 446, endPoint x: 948, endPoint y: 404, distance: 399.1
click at [942, 408] on div "Russian has a reputation for being a tricky language to learn, but it doesn't h…" at bounding box center [732, 407] width 440 height 27
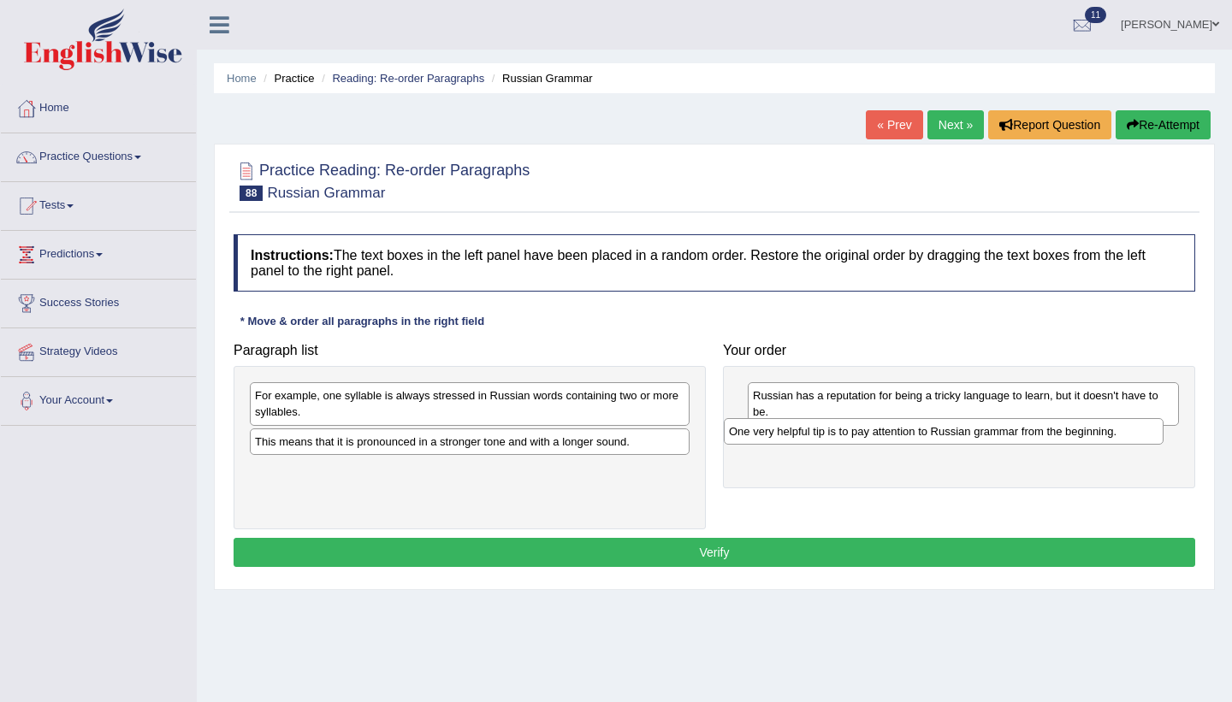
drag, startPoint x: 505, startPoint y: 453, endPoint x: 979, endPoint y: 444, distance: 474.0
click at [979, 444] on div "One very helpful tip is to pay attention to Russian grammar from the beginning." at bounding box center [944, 431] width 440 height 27
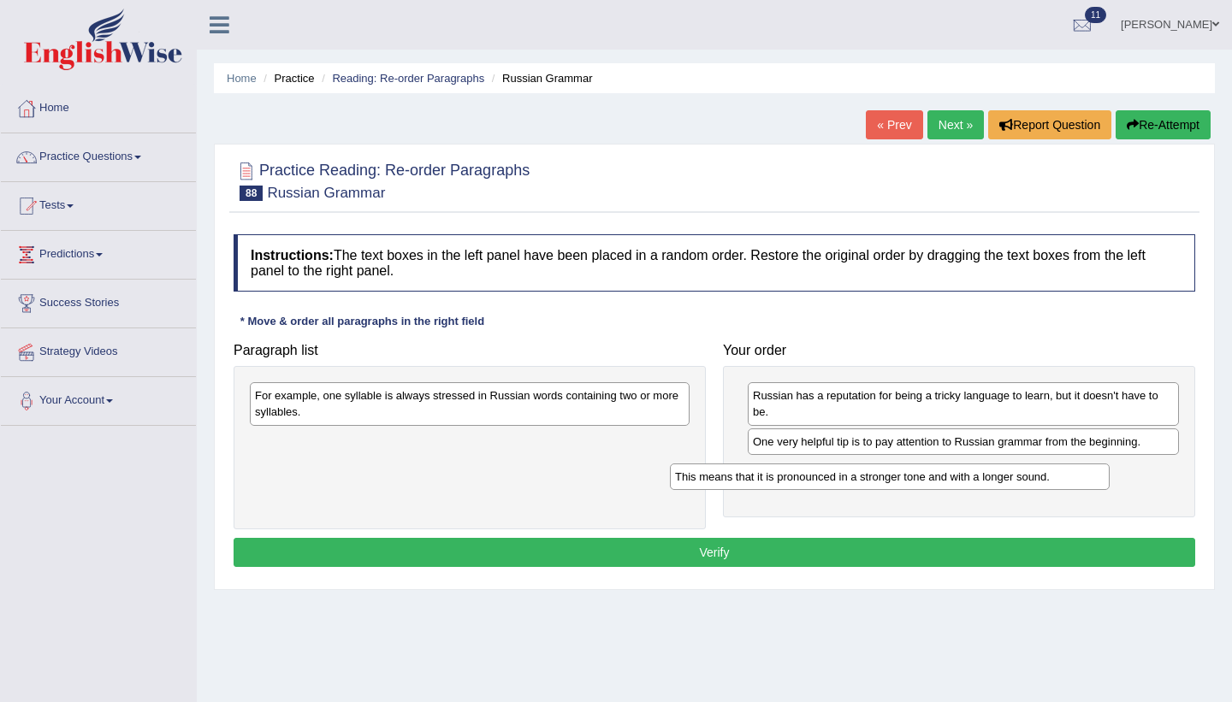
drag, startPoint x: 604, startPoint y: 440, endPoint x: 1024, endPoint y: 475, distance: 421.5
click at [1024, 475] on div "This means that it is pronounced in a stronger tone and with a longer sound." at bounding box center [890, 477] width 440 height 27
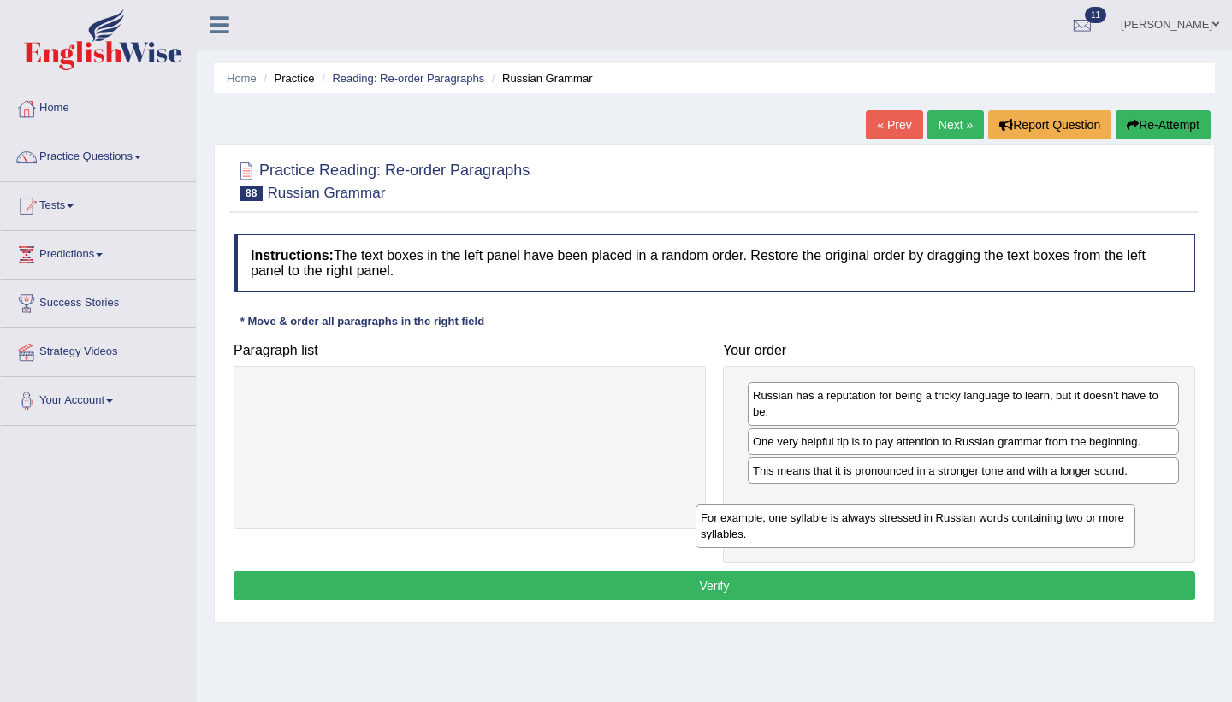
drag, startPoint x: 558, startPoint y: 399, endPoint x: 1007, endPoint y: 519, distance: 465.0
click at [1006, 519] on div "For example, one syllable is always stressed in Russian words containing two or…" at bounding box center [915, 526] width 440 height 43
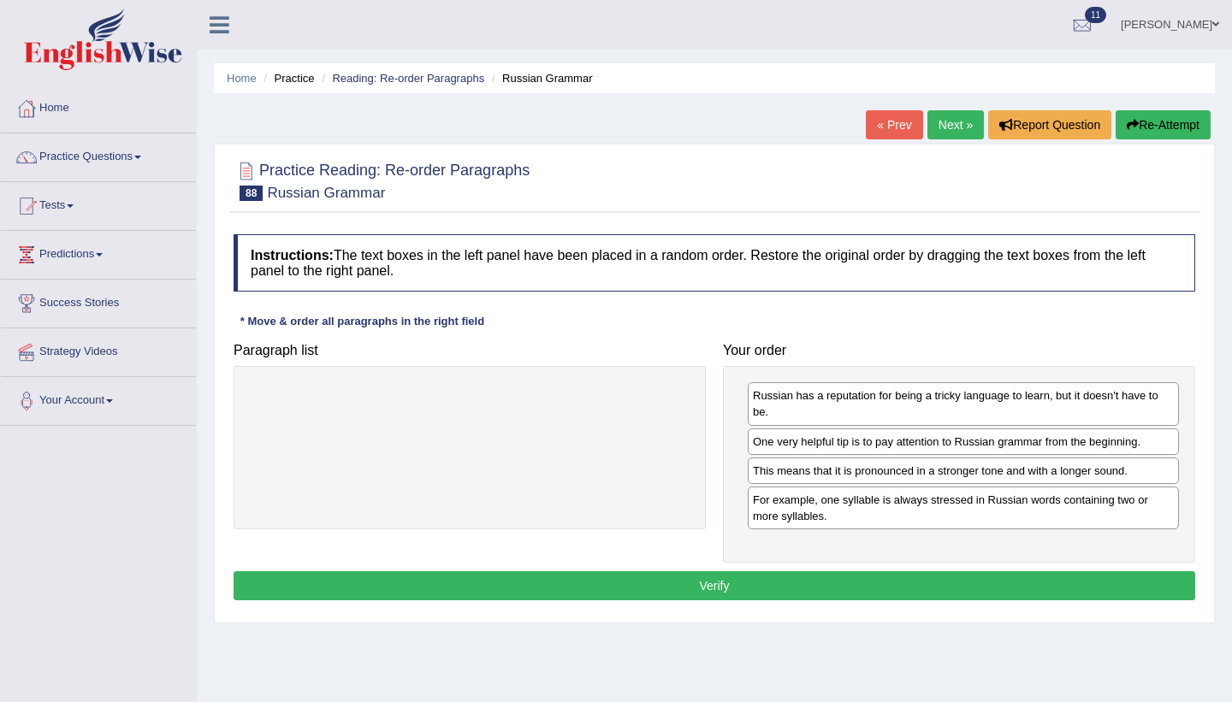
click at [863, 591] on button "Verify" at bounding box center [714, 585] width 961 height 29
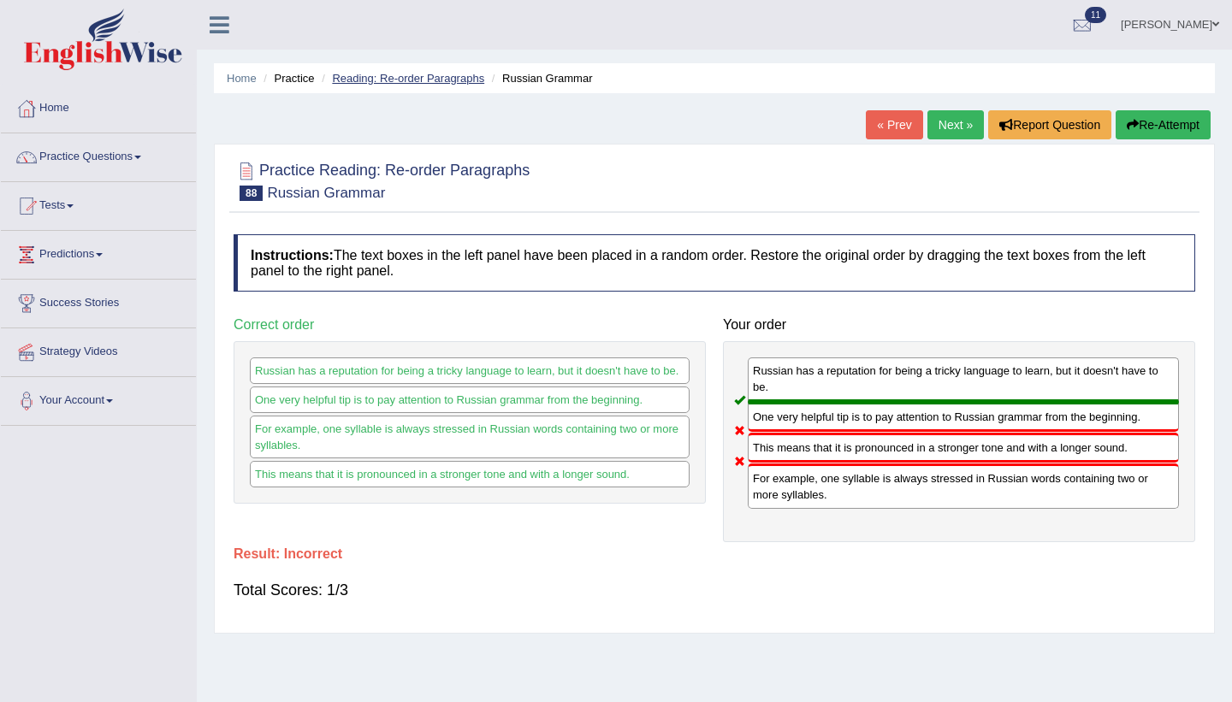
click at [381, 74] on link "Reading: Re-order Paragraphs" at bounding box center [408, 78] width 152 height 13
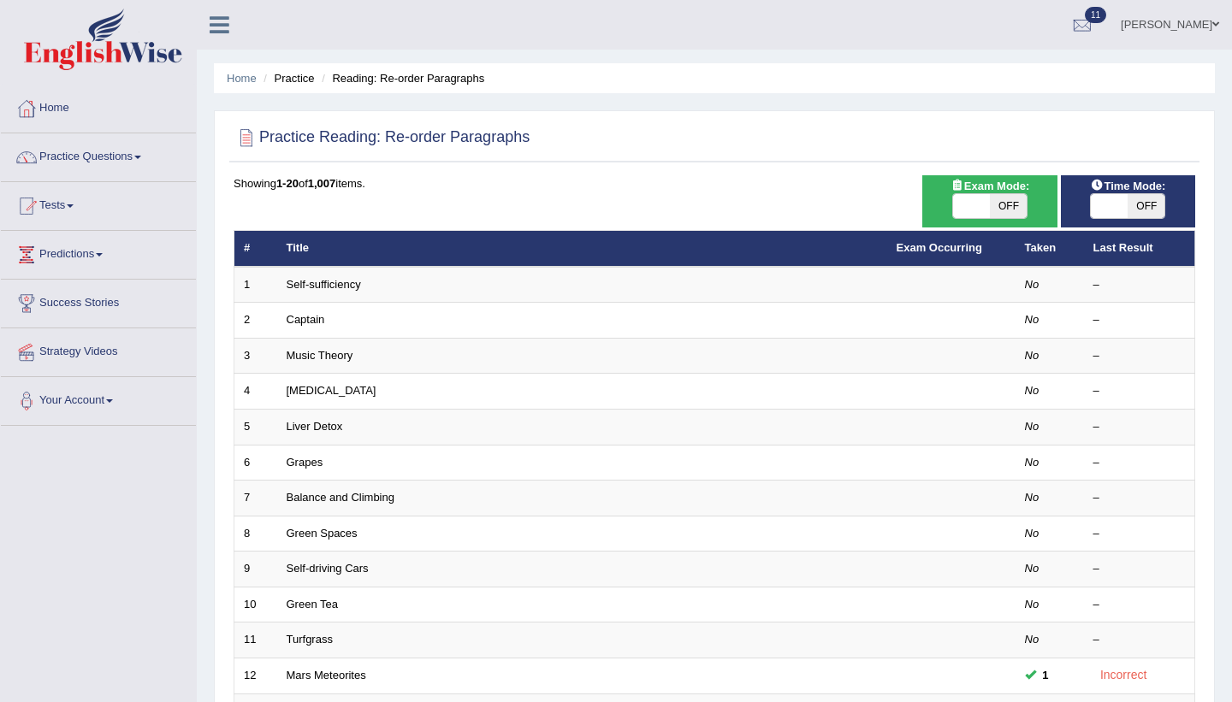
click at [1006, 207] on span "OFF" at bounding box center [1008, 206] width 37 height 24
checkbox input "true"
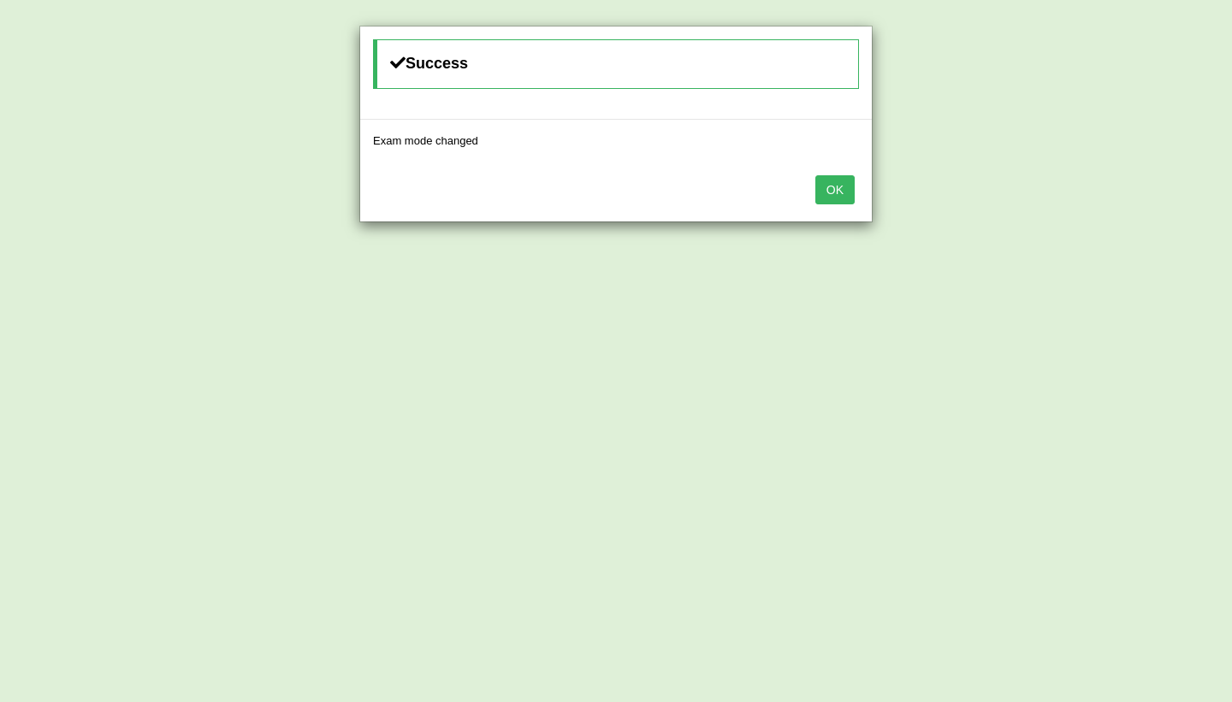
click at [841, 191] on button "OK" at bounding box center [834, 189] width 39 height 29
